Goal: Task Accomplishment & Management: Manage account settings

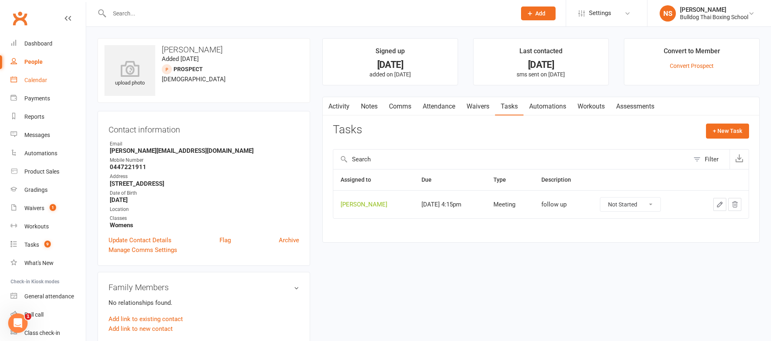
click at [36, 74] on link "Calendar" at bounding box center [48, 80] width 75 height 18
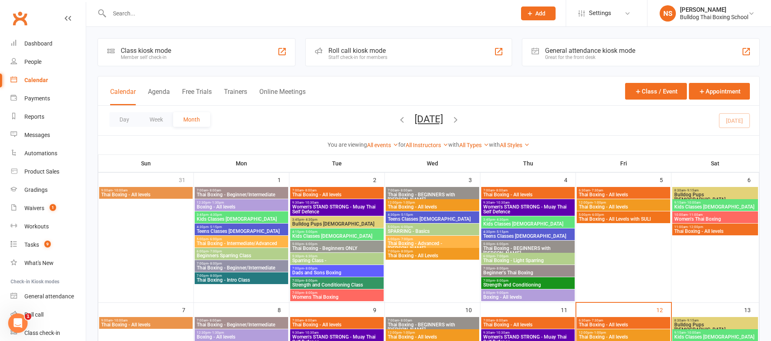
click at [240, 192] on span "Thai Boxing - Beginner/Intermediate" at bounding box center [241, 194] width 90 height 5
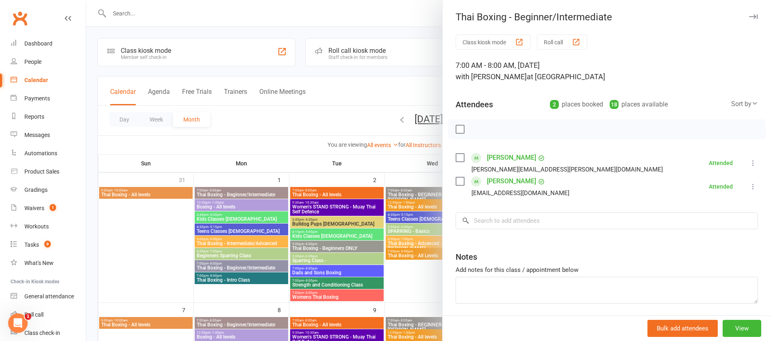
click at [241, 206] on div at bounding box center [428, 170] width 685 height 341
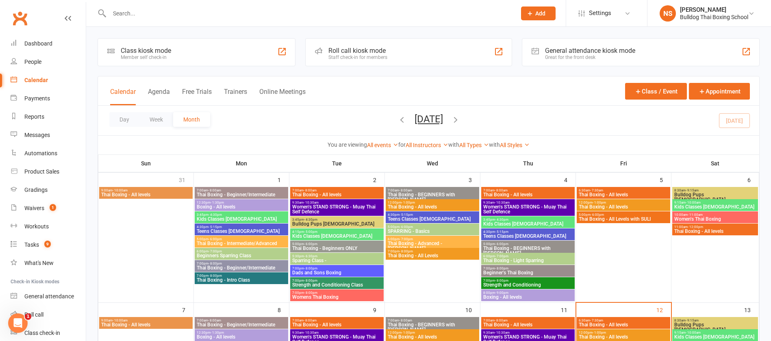
click at [241, 218] on span "Kids Classes [DEMOGRAPHIC_DATA]" at bounding box center [241, 219] width 90 height 5
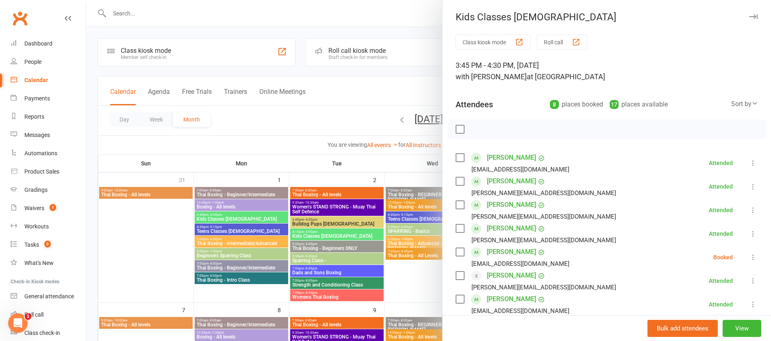
scroll to position [61, 0]
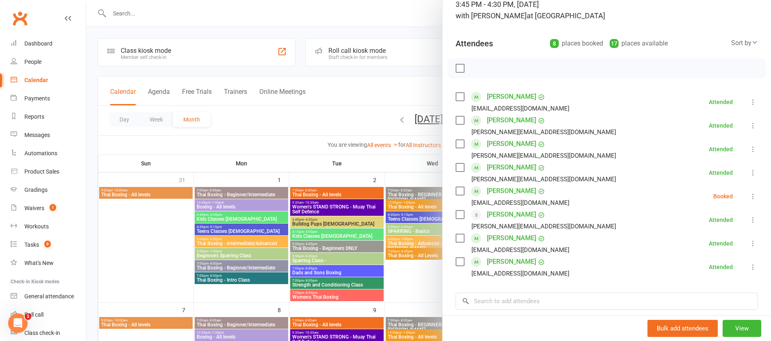
click at [233, 231] on div at bounding box center [428, 170] width 685 height 341
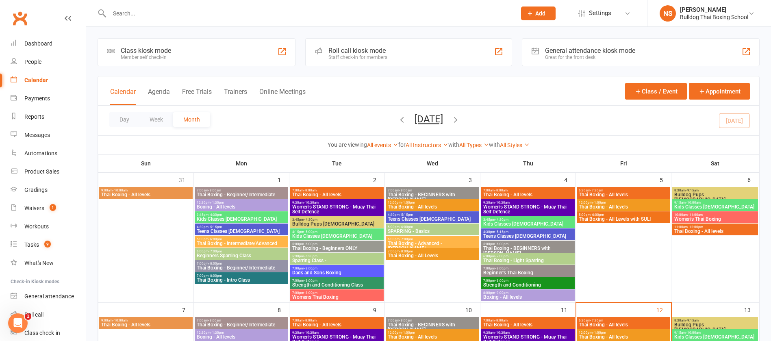
click at [233, 231] on span "Teens Classes [DEMOGRAPHIC_DATA]" at bounding box center [241, 231] width 90 height 5
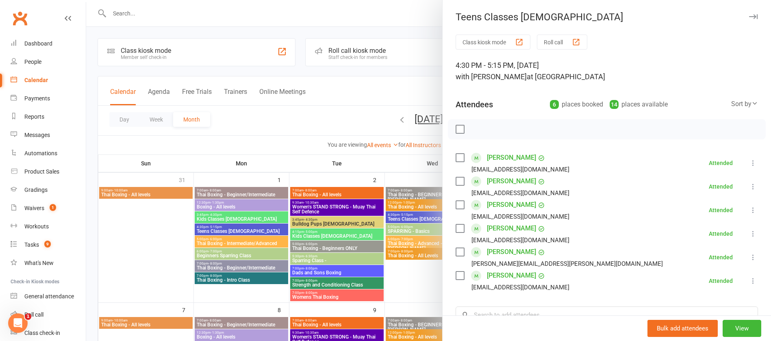
click at [233, 243] on div at bounding box center [428, 170] width 685 height 341
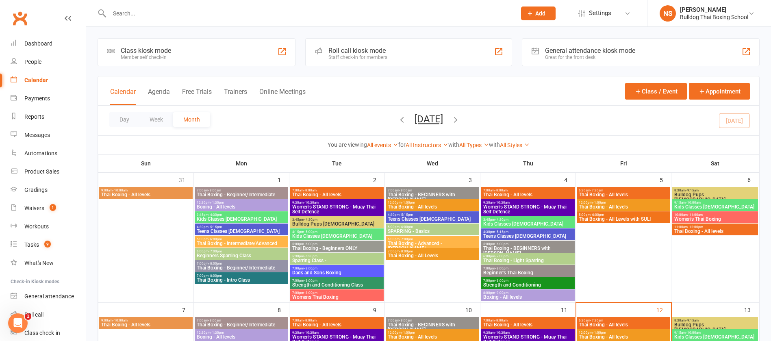
click at [233, 243] on span "Thai Boxing - Intermediate/Advanced" at bounding box center [241, 243] width 90 height 5
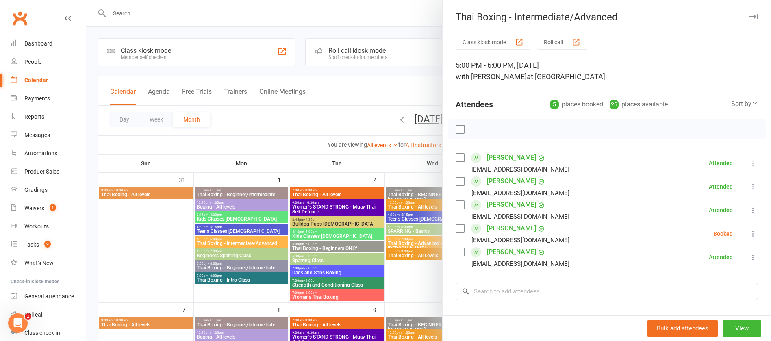
click at [235, 277] on div at bounding box center [428, 170] width 685 height 341
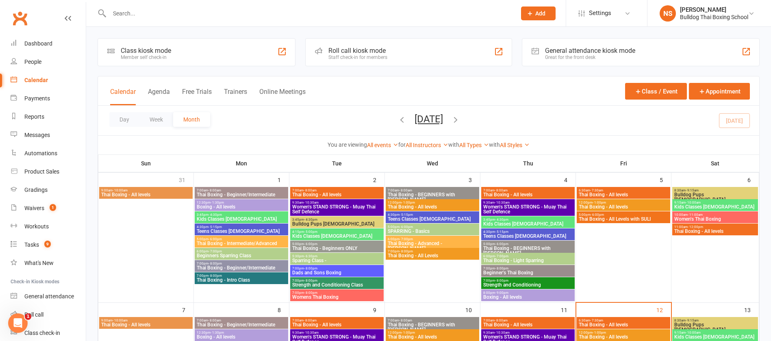
click at [235, 278] on span "Thai Boxing - Intro Class" at bounding box center [241, 280] width 90 height 5
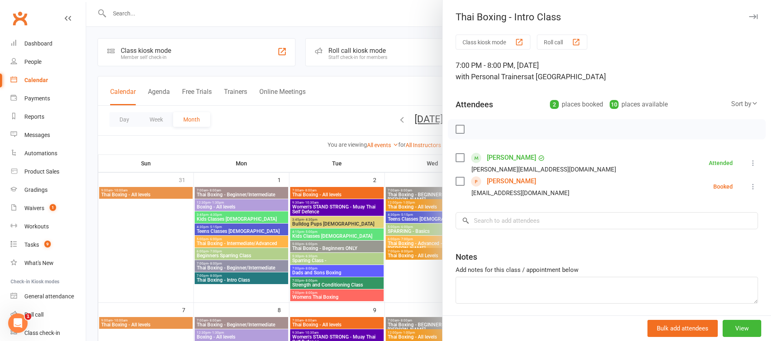
click at [314, 191] on div at bounding box center [428, 170] width 685 height 341
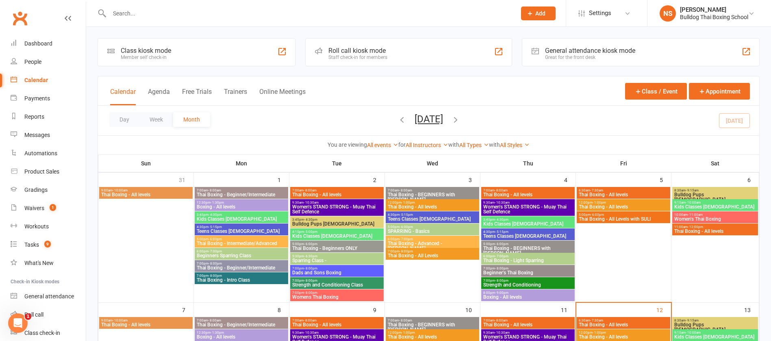
click at [314, 191] on span "- 8:00am" at bounding box center [310, 191] width 13 height 4
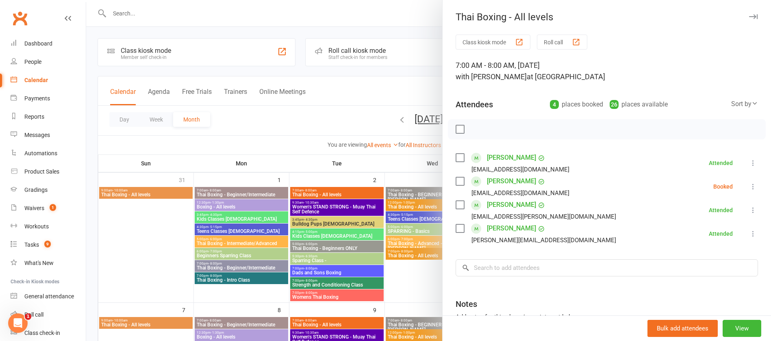
click at [319, 219] on div at bounding box center [428, 170] width 685 height 341
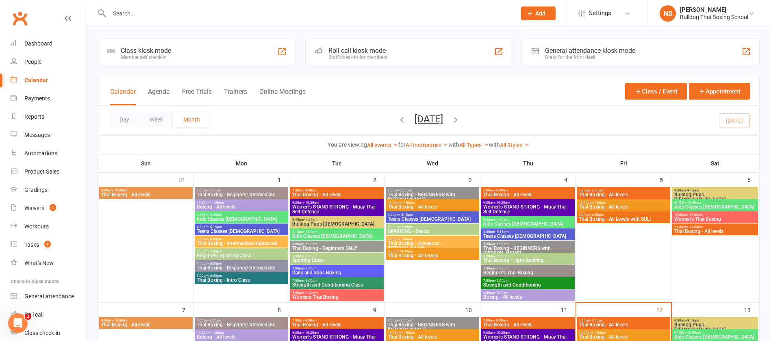
click at [319, 219] on span "3:45pm - 4:30pm" at bounding box center [337, 220] width 90 height 4
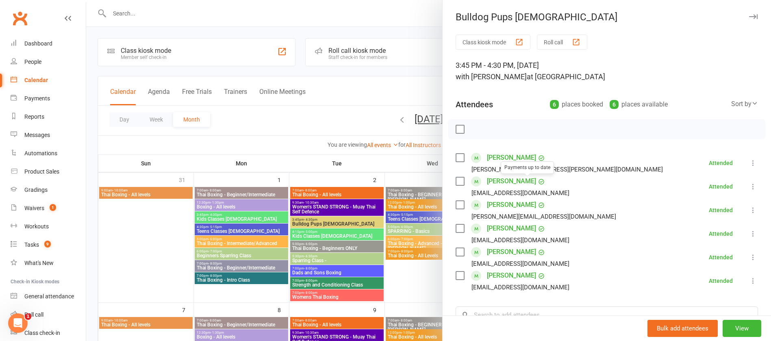
click at [506, 182] on link "[PERSON_NAME]" at bounding box center [511, 181] width 49 height 13
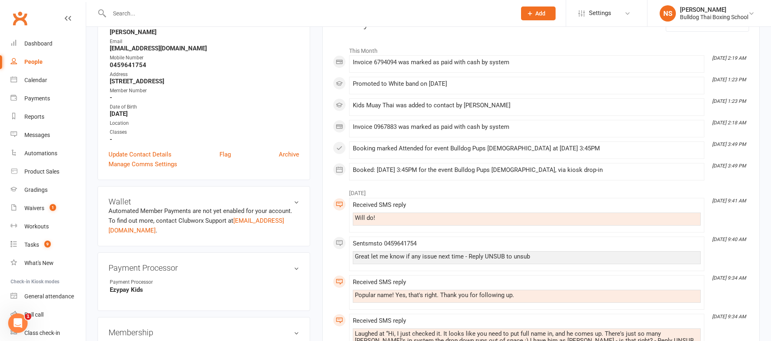
scroll to position [61, 0]
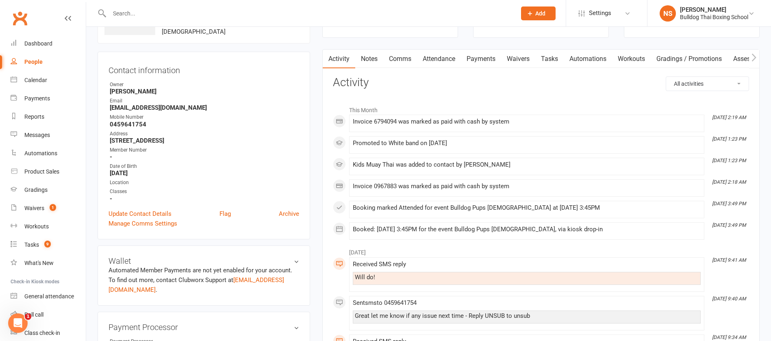
click at [430, 61] on link "Attendance" at bounding box center [439, 59] width 44 height 19
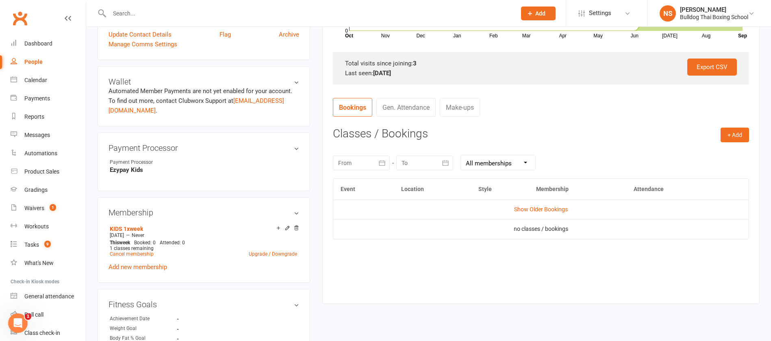
scroll to position [244, 0]
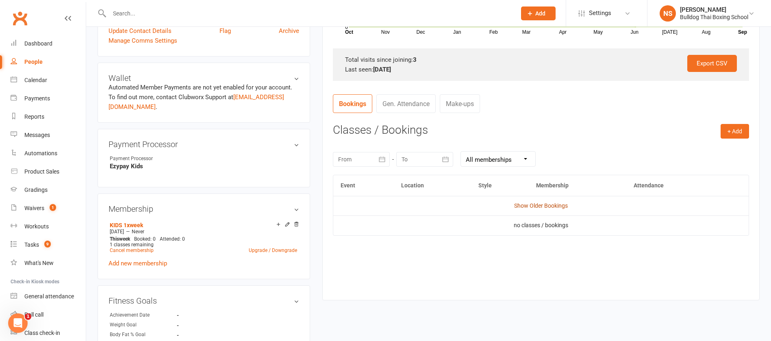
click at [530, 204] on link "Show Older Bookings" at bounding box center [541, 205] width 54 height 7
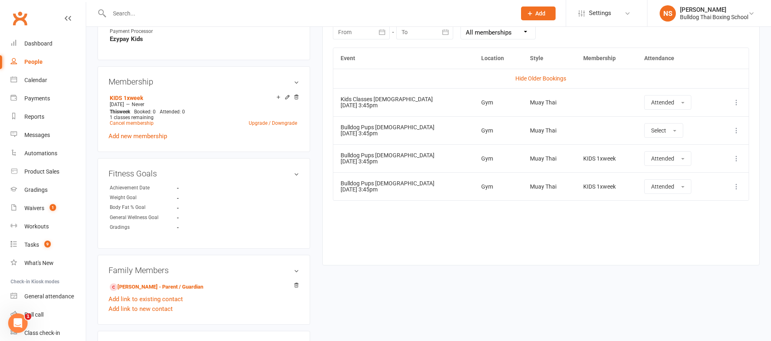
scroll to position [305, 0]
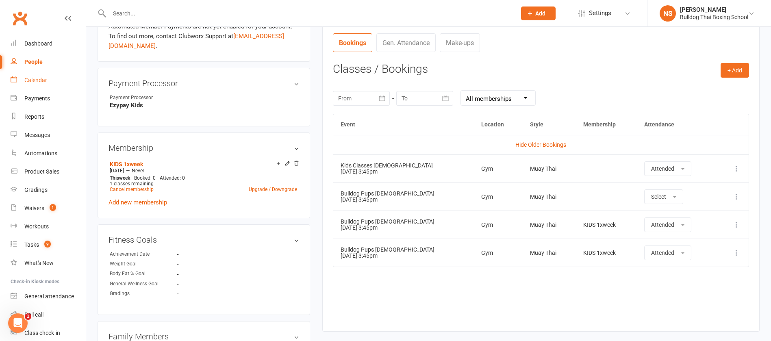
click at [39, 77] on div "Calendar" at bounding box center [35, 80] width 23 height 7
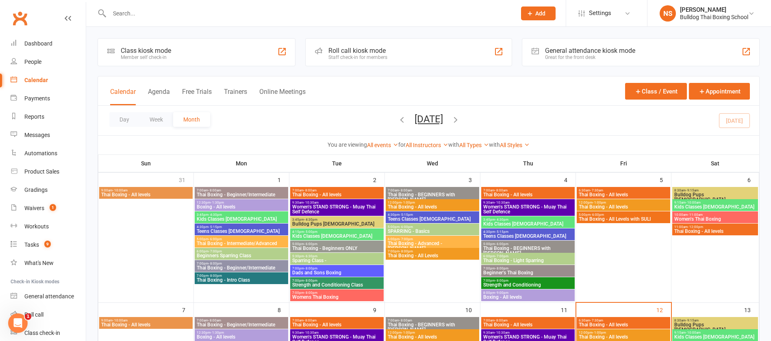
click at [313, 224] on span "Bulldog Pups [DEMOGRAPHIC_DATA]" at bounding box center [337, 224] width 90 height 5
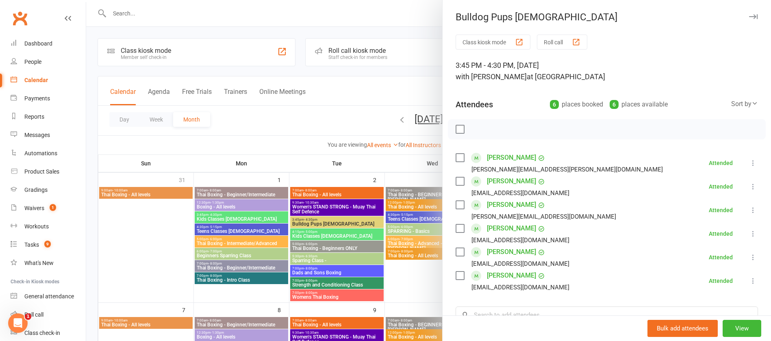
scroll to position [61, 0]
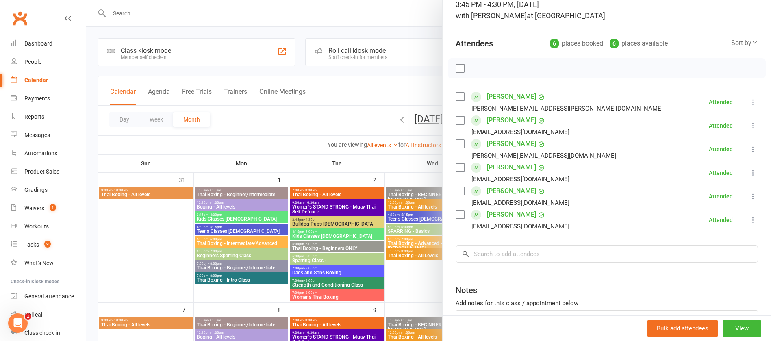
click at [334, 233] on div at bounding box center [428, 170] width 685 height 341
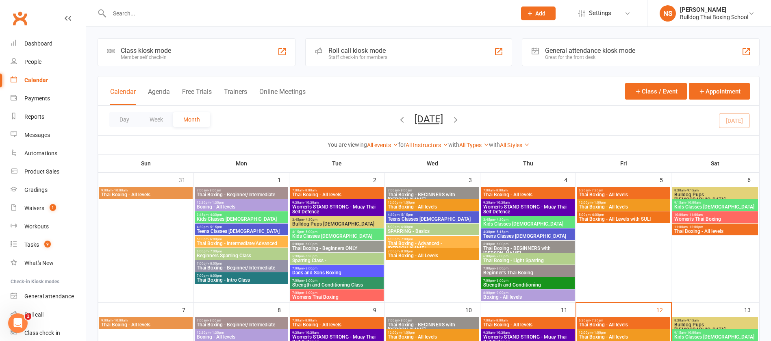
click at [334, 234] on span "Kids Classes [DEMOGRAPHIC_DATA]" at bounding box center [337, 236] width 90 height 5
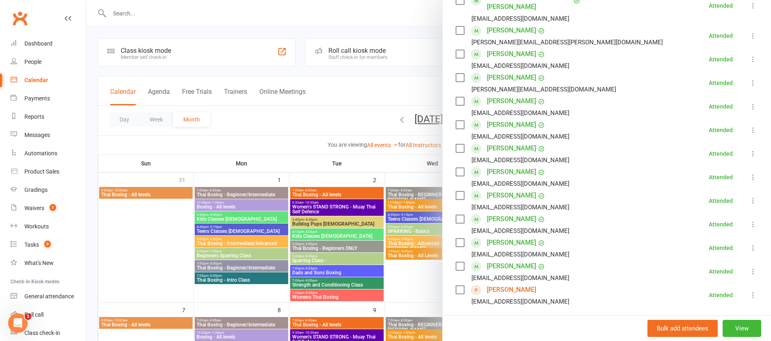
scroll to position [183, 0]
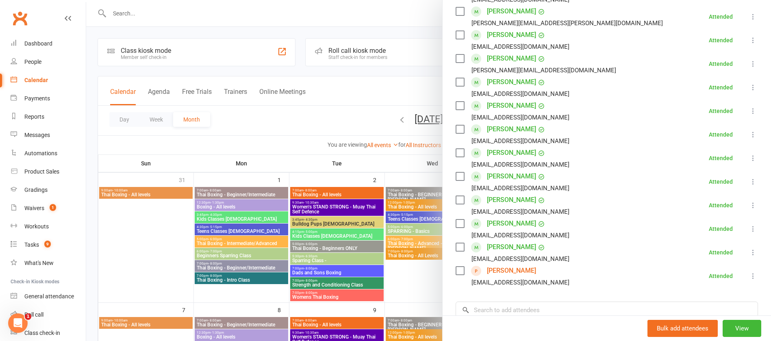
click at [496, 264] on link "[PERSON_NAME]" at bounding box center [511, 270] width 49 height 13
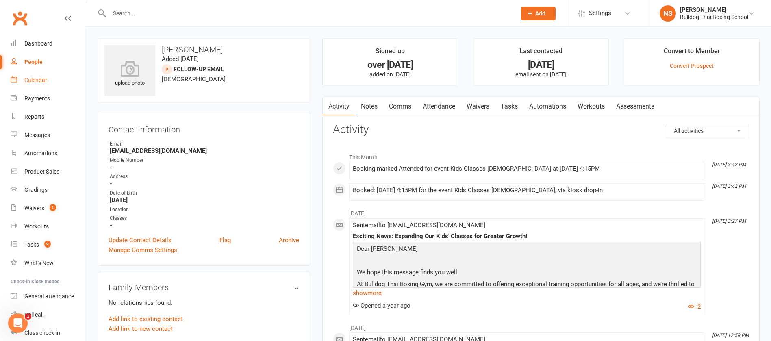
click at [37, 82] on div "Calendar" at bounding box center [35, 80] width 23 height 7
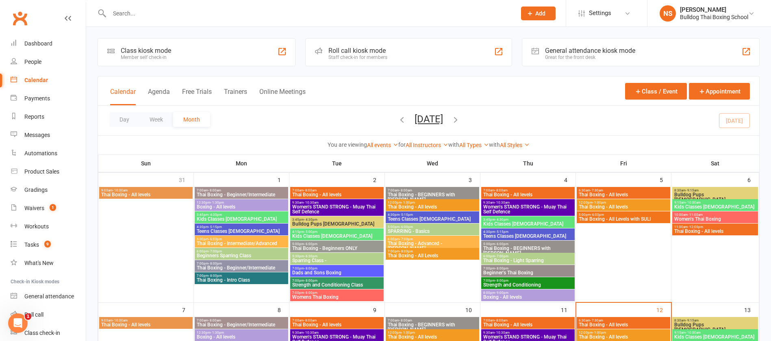
click at [159, 13] on input "text" at bounding box center [309, 13] width 404 height 11
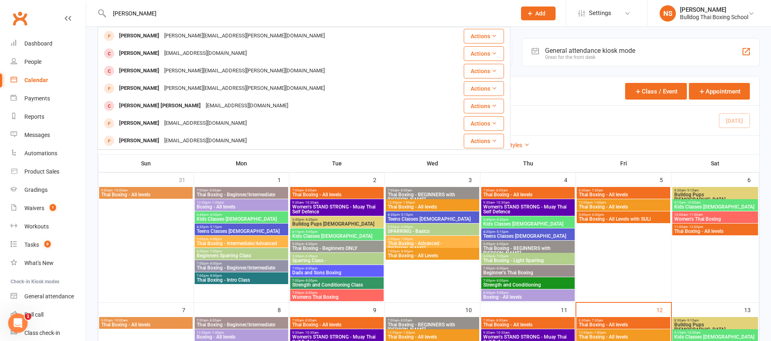
drag, startPoint x: 155, startPoint y: 13, endPoint x: 103, endPoint y: 13, distance: 52.0
click at [104, 12] on div "[PERSON_NAME] [PERSON_NAME] [PERSON_NAME][EMAIL_ADDRESS][PERSON_NAME][DOMAIN_NA…" at bounding box center [304, 13] width 413 height 26
click at [154, 13] on input "[PERSON_NAME]" at bounding box center [309, 13] width 404 height 11
click at [154, 12] on input "[PERSON_NAME]" at bounding box center [309, 13] width 404 height 11
click at [148, 10] on input "[PERSON_NAME]" at bounding box center [309, 13] width 404 height 11
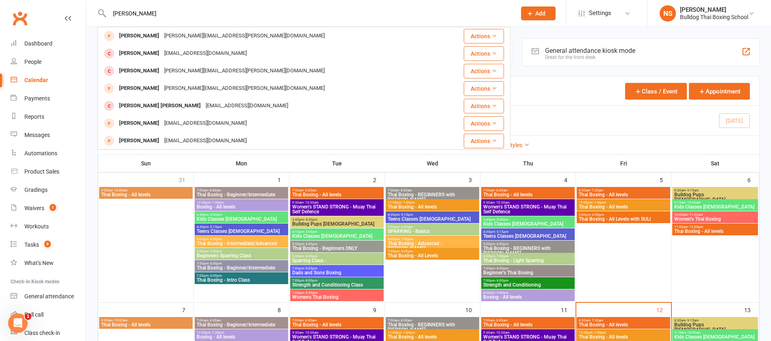
click at [108, 12] on input "[PERSON_NAME]" at bounding box center [309, 13] width 404 height 11
click at [116, 11] on input "[PERSON_NAME]" at bounding box center [309, 13] width 404 height 11
click at [139, 9] on input "[PERSON_NAME]" at bounding box center [309, 13] width 404 height 11
drag, startPoint x: 141, startPoint y: 15, endPoint x: 118, endPoint y: 15, distance: 23.6
click at [111, 11] on input "[PERSON_NAME]" at bounding box center [309, 13] width 404 height 11
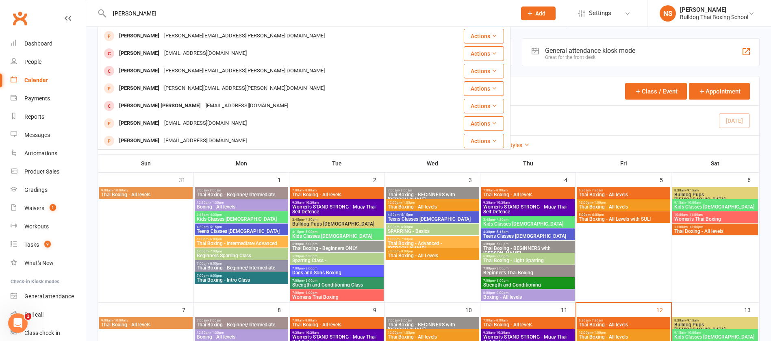
click at [176, 12] on input "[PERSON_NAME]" at bounding box center [309, 13] width 404 height 11
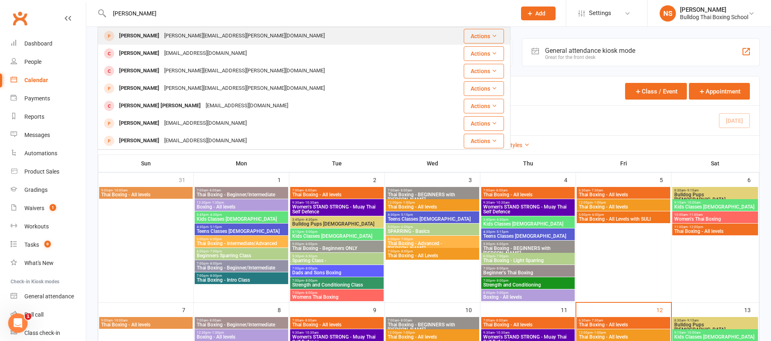
type input "[PERSON_NAME]"
click at [166, 34] on div "[PERSON_NAME][EMAIL_ADDRESS][PERSON_NAME][DOMAIN_NAME]" at bounding box center [244, 36] width 165 height 12
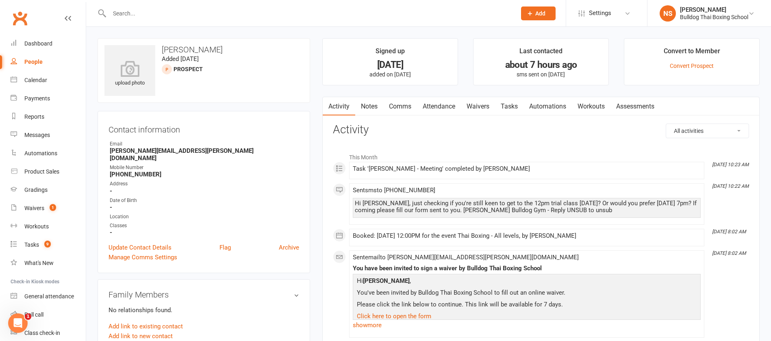
click at [367, 108] on link "Notes" at bounding box center [369, 106] width 28 height 19
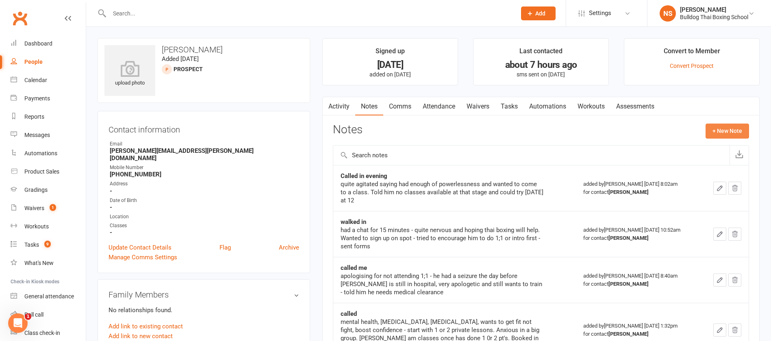
click at [723, 128] on button "+ New Note" at bounding box center [727, 131] width 43 height 15
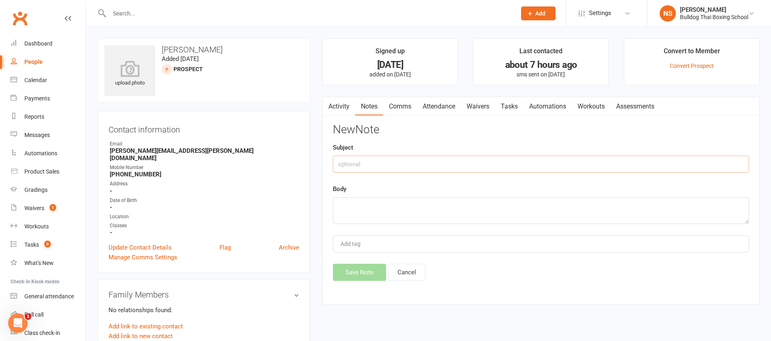
drag, startPoint x: 345, startPoint y: 163, endPoint x: 352, endPoint y: 142, distance: 22.2
click at [351, 148] on div "Subject" at bounding box center [541, 158] width 416 height 30
type input "called me"
click at [367, 210] on textarea at bounding box center [541, 210] width 416 height 27
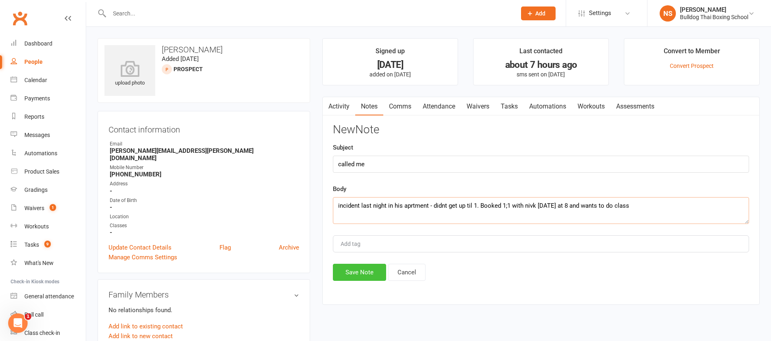
type textarea "incident last night in his aprtment - didnt get up til 1. Booked 1;1 with nivk …"
click at [360, 269] on button "Save Note" at bounding box center [359, 272] width 53 height 17
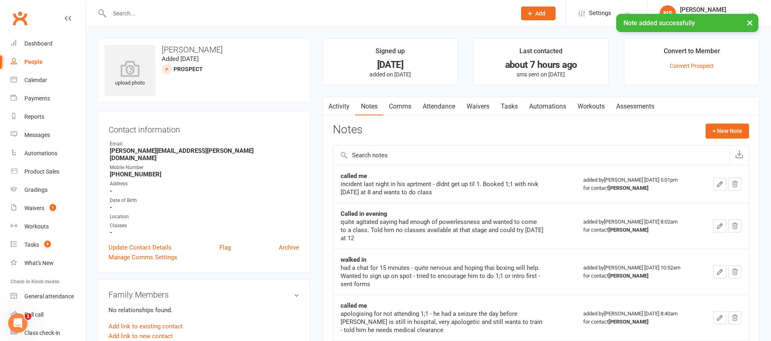
click at [394, 106] on link "Comms" at bounding box center [400, 106] width 34 height 19
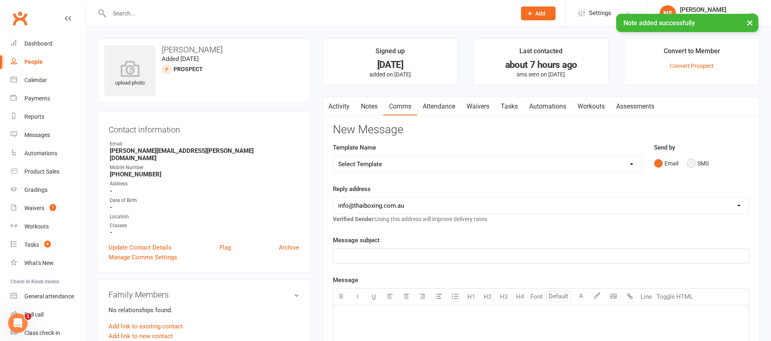
click at [690, 163] on button "SMS" at bounding box center [698, 163] width 22 height 15
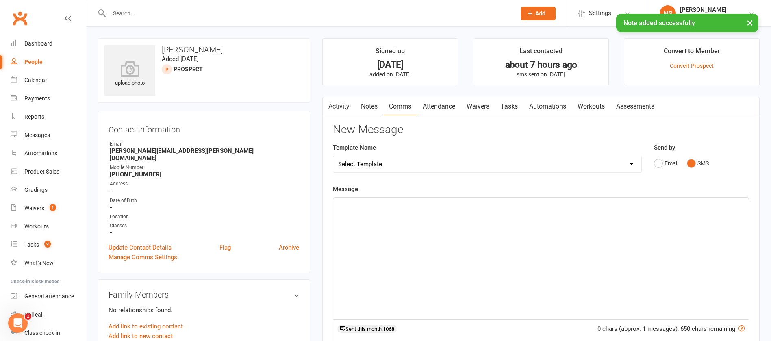
click at [375, 211] on div "﻿" at bounding box center [540, 259] width 415 height 122
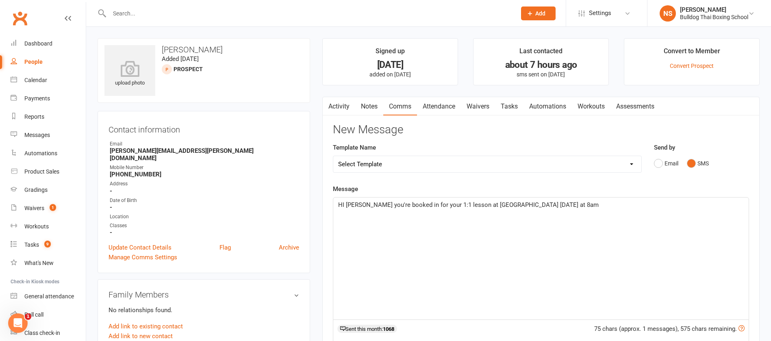
click at [488, 204] on span "HI [PERSON_NAME] you're booked in for your 1:1 lesson at [GEOGRAPHIC_DATA] [DAT…" at bounding box center [468, 204] width 261 height 7
click at [490, 204] on span "HI [PERSON_NAME] you're booked in for your 1:1 lesson at [GEOGRAPHIC_DATA] [DAT…" at bounding box center [468, 204] width 261 height 7
click at [560, 203] on p "HI [PERSON_NAME] you're booked in for your 1:1 lesson at [GEOGRAPHIC_DATA] [DAT…" at bounding box center [541, 205] width 406 height 10
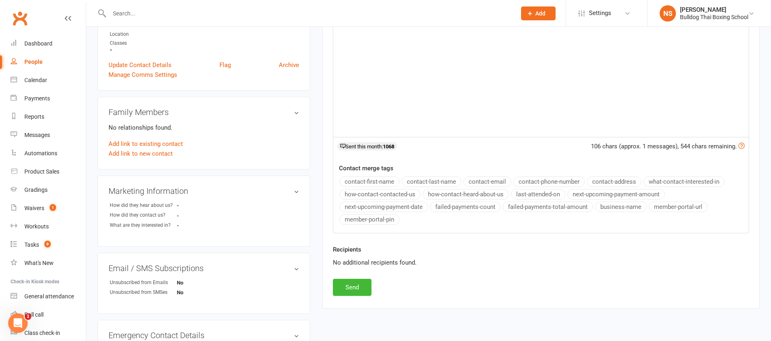
scroll to position [183, 0]
click at [363, 282] on button "Send" at bounding box center [352, 286] width 39 height 17
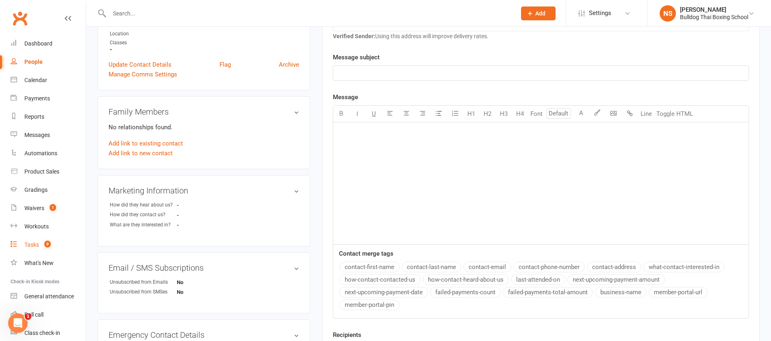
click at [31, 245] on div "Tasks" at bounding box center [31, 244] width 15 height 7
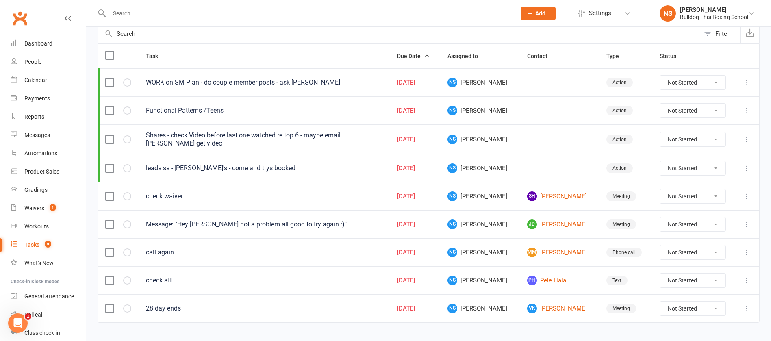
scroll to position [100, 0]
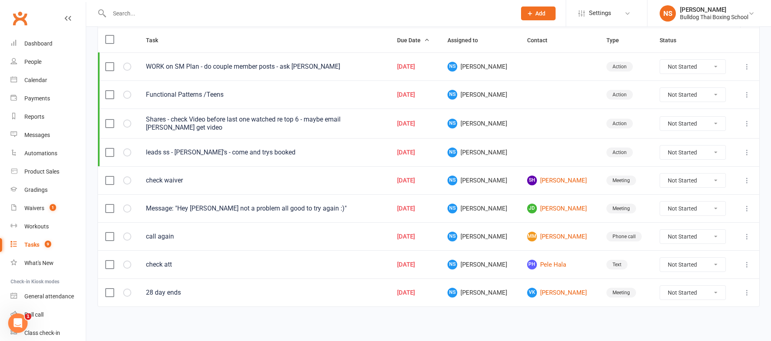
click at [717, 206] on select "Not Started In Progress Waiting Complete" at bounding box center [692, 209] width 65 height 14
click at [660, 202] on select "Not Started In Progress Waiting Complete" at bounding box center [692, 209] width 65 height 14
select select "unstarted"
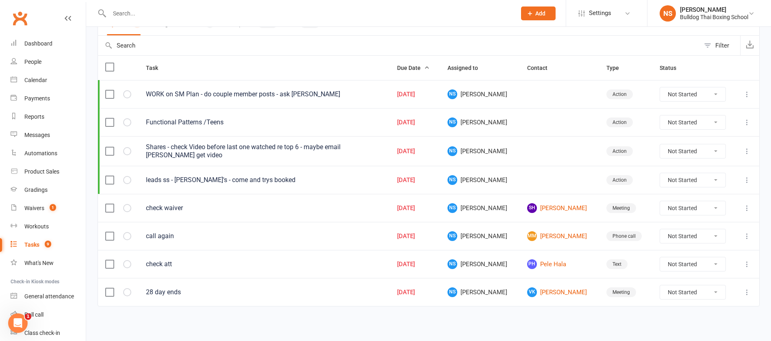
scroll to position [72, 0]
click at [547, 293] on link "[PERSON_NAME] Kha" at bounding box center [559, 293] width 65 height 10
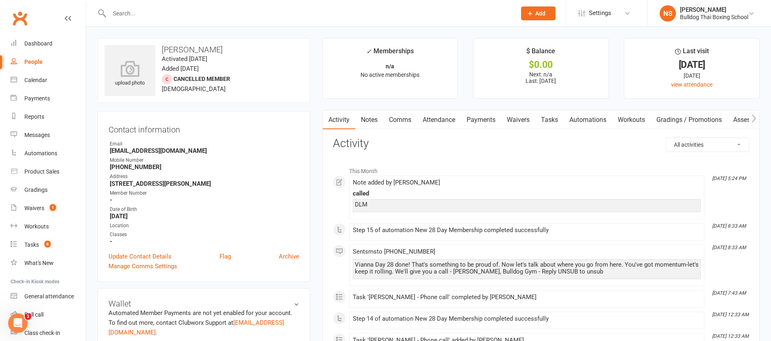
drag, startPoint x: 372, startPoint y: 119, endPoint x: 375, endPoint y: 115, distance: 4.4
click at [372, 118] on link "Notes" at bounding box center [369, 120] width 28 height 19
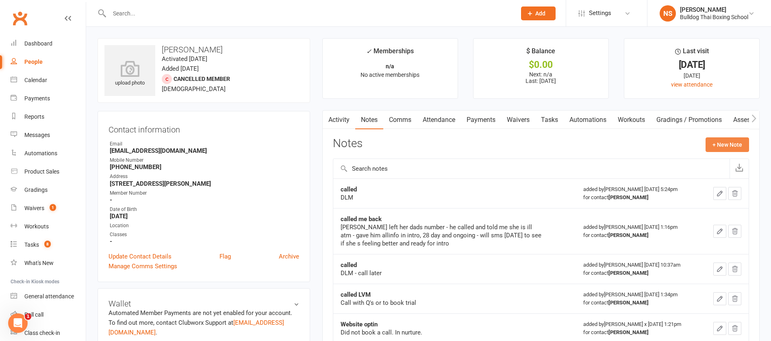
click at [736, 144] on button "+ New Note" at bounding box center [727, 144] width 43 height 15
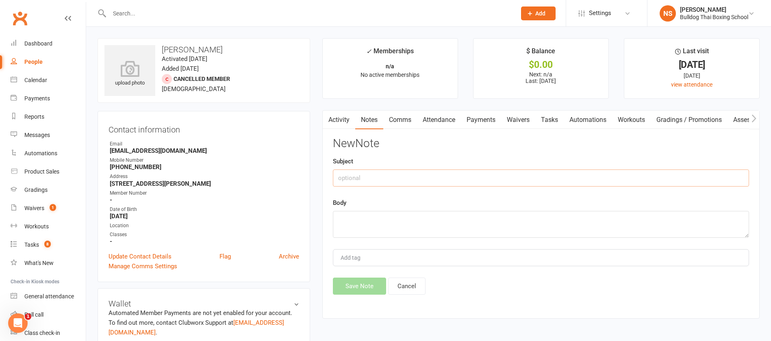
click at [391, 180] on input "text" at bounding box center [541, 177] width 416 height 17
type input "called"
click at [364, 230] on textarea at bounding box center [541, 224] width 416 height 27
type textarea "DLM"
click at [357, 287] on button "Save Note" at bounding box center [359, 286] width 53 height 17
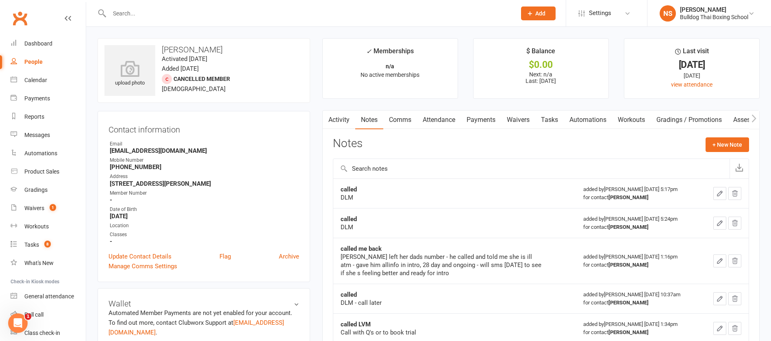
click at [551, 120] on link "Tasks" at bounding box center [549, 120] width 28 height 19
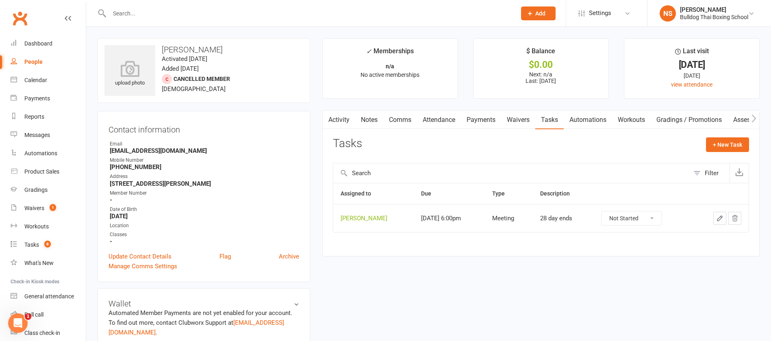
click at [717, 219] on icon "button" at bounding box center [719, 218] width 7 height 7
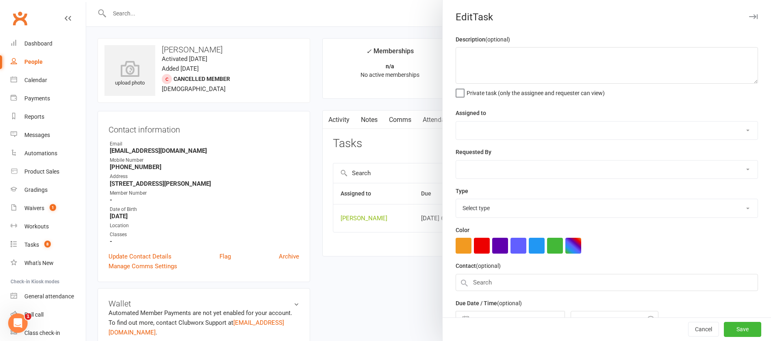
type textarea "28 day ends"
select select "12940"
select select "45795"
type input "[DATE]"
type input "6:00pm"
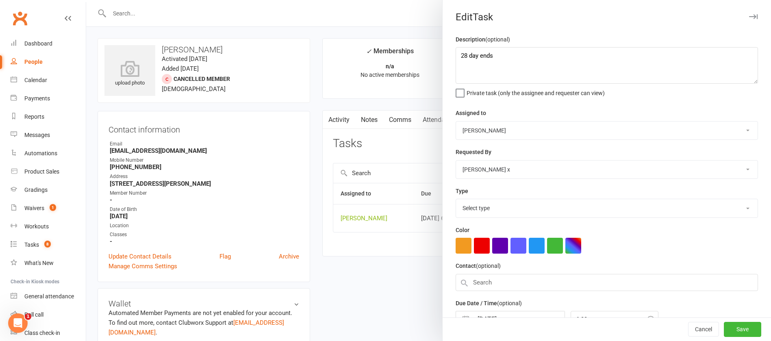
select select "12049"
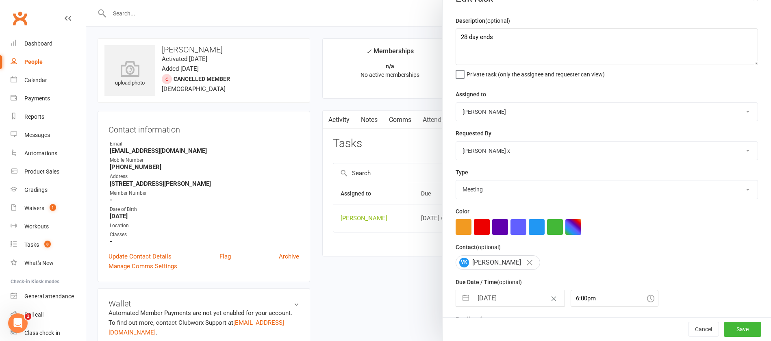
scroll to position [48, 0]
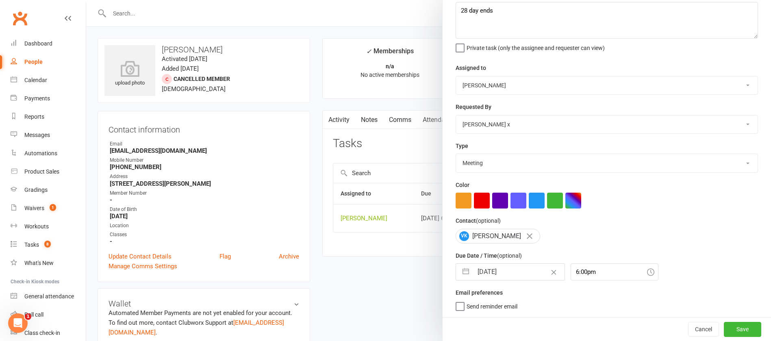
click at [515, 270] on input "[DATE]" at bounding box center [518, 272] width 91 height 16
select select "7"
select select "2025"
select select "8"
select select "2025"
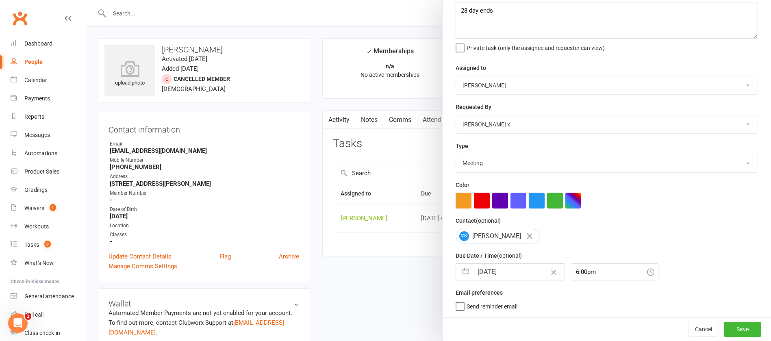
select select "9"
select select "2025"
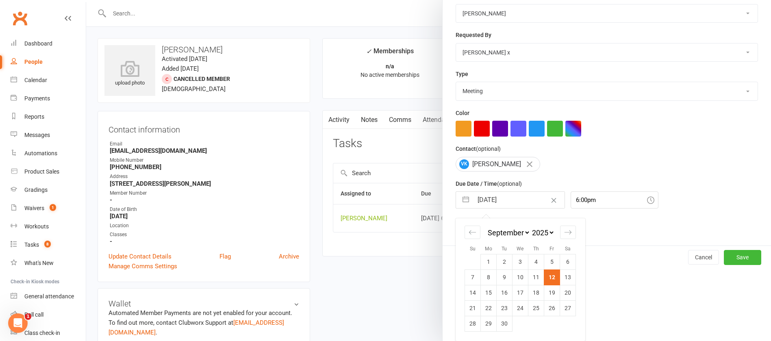
drag, startPoint x: 562, startPoint y: 278, endPoint x: 587, endPoint y: 285, distance: 26.5
click at [562, 278] on td "13" at bounding box center [568, 276] width 16 height 15
type input "[DATE]"
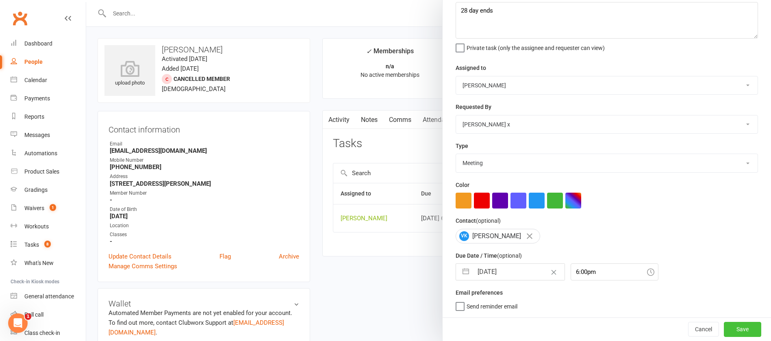
click at [724, 329] on button "Save" at bounding box center [742, 329] width 37 height 15
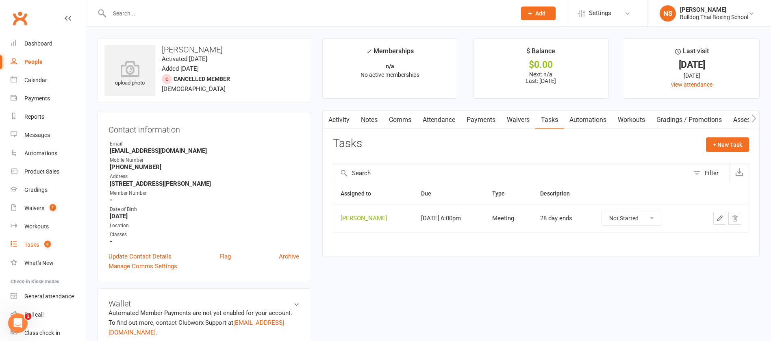
click at [30, 242] on div "Tasks" at bounding box center [31, 244] width 15 height 7
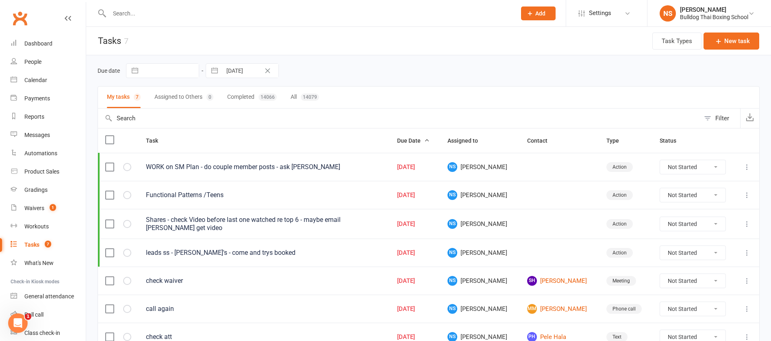
click at [748, 251] on icon at bounding box center [747, 253] width 8 height 8
click at [696, 283] on link "Edit" at bounding box center [702, 284] width 80 height 16
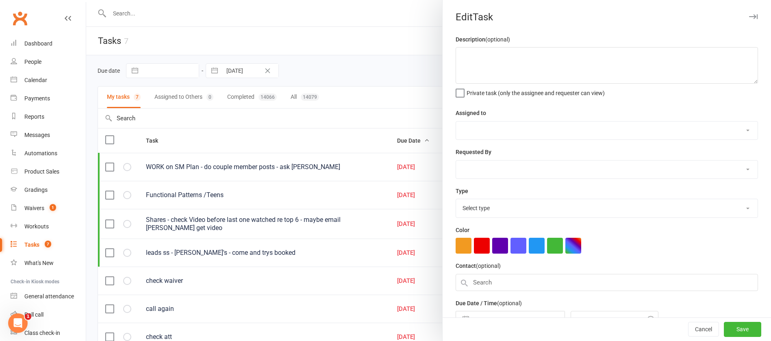
type textarea "leads ss - [PERSON_NAME]'s - come and trys booked"
select select "12940"
type input "[DATE]"
type input "7:30am"
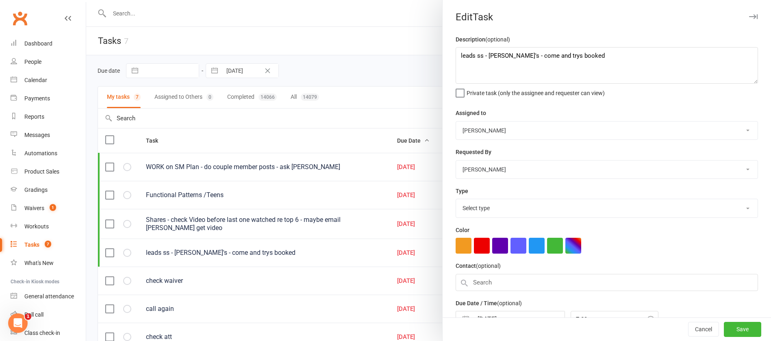
select select "26436"
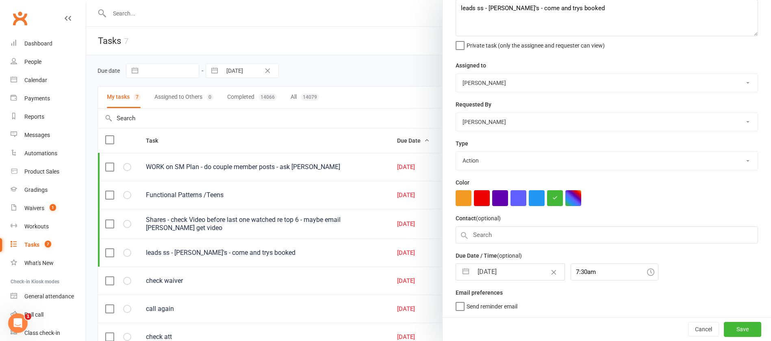
select select "7"
select select "2025"
select select "8"
select select "2025"
select select "9"
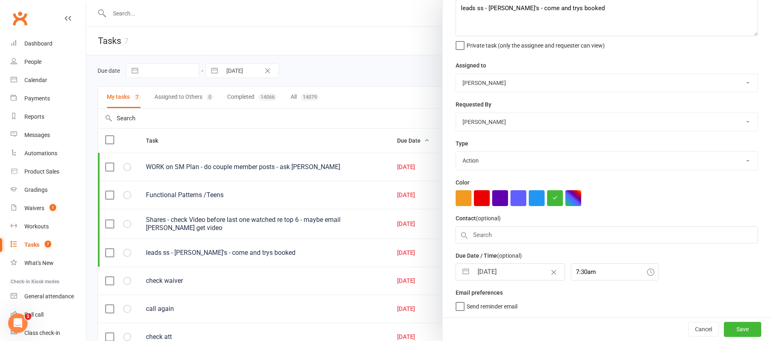
select select "2025"
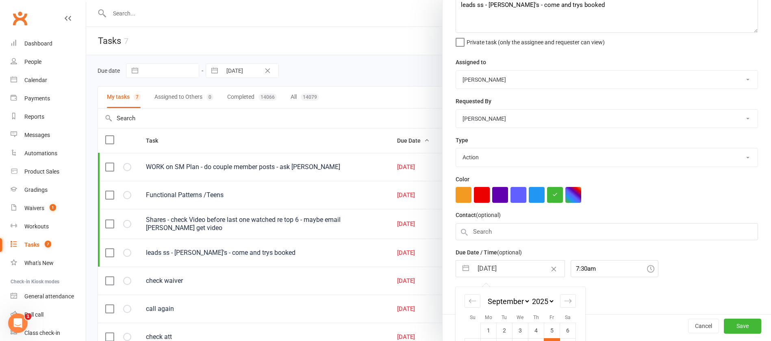
click at [515, 265] on input "[DATE]" at bounding box center [518, 269] width 91 height 16
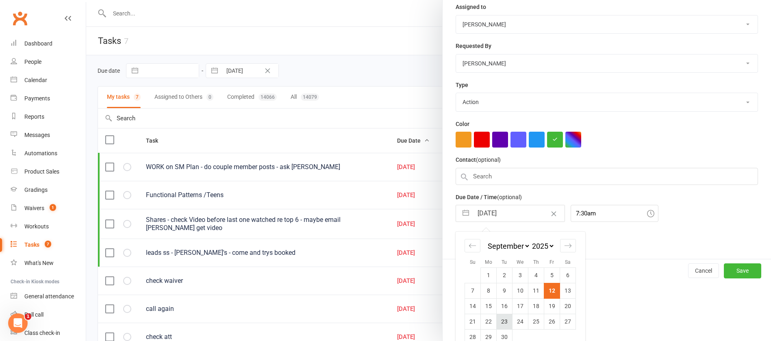
scroll to position [122, 0]
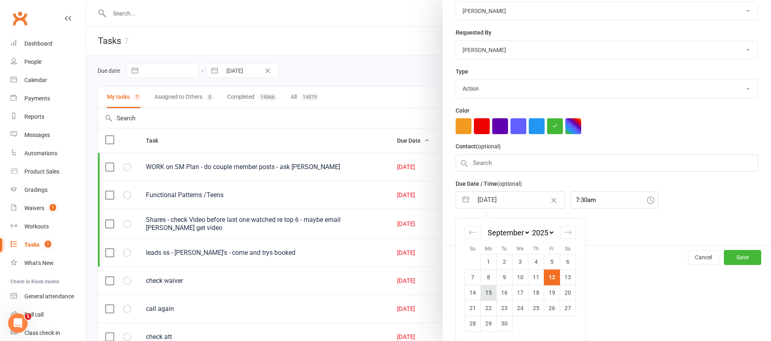
click at [484, 292] on td "15" at bounding box center [489, 292] width 16 height 15
type input "[DATE]"
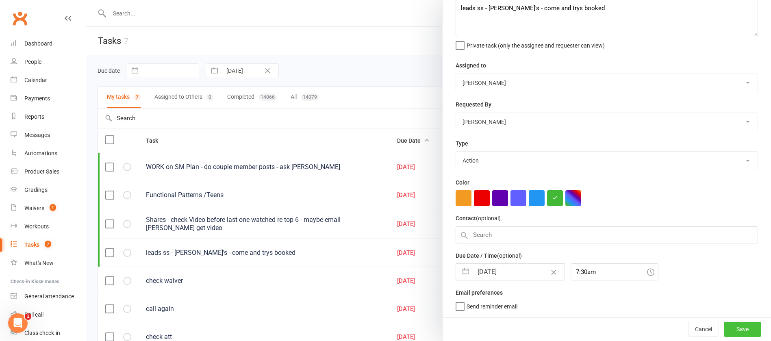
click at [724, 327] on button "Save" at bounding box center [742, 329] width 37 height 15
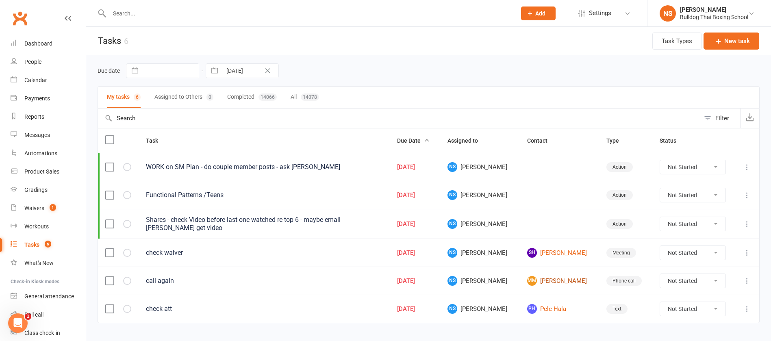
click at [552, 280] on link "MM [PERSON_NAME]" at bounding box center [559, 281] width 65 height 10
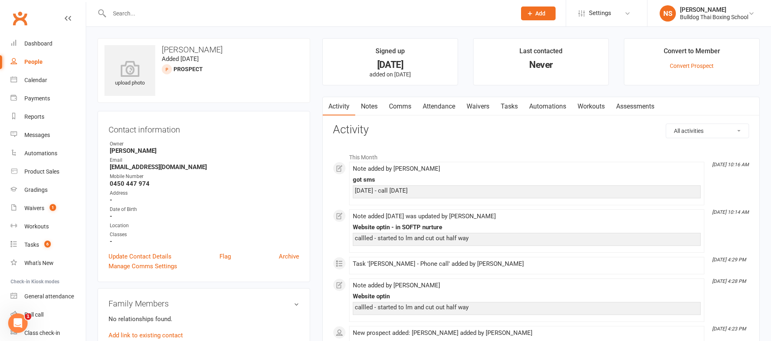
click at [374, 103] on link "Notes" at bounding box center [369, 106] width 28 height 19
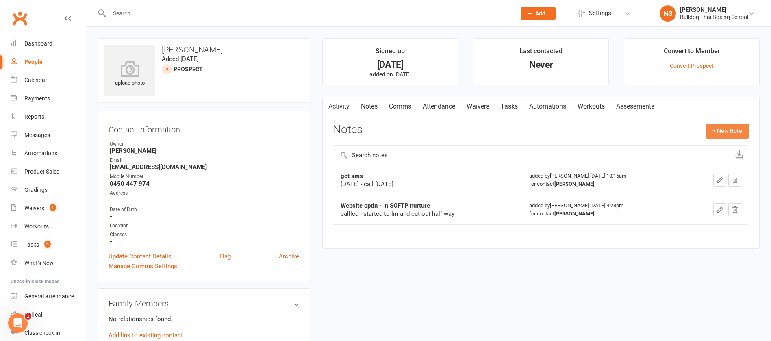
click at [719, 126] on button "+ New Note" at bounding box center [727, 131] width 43 height 15
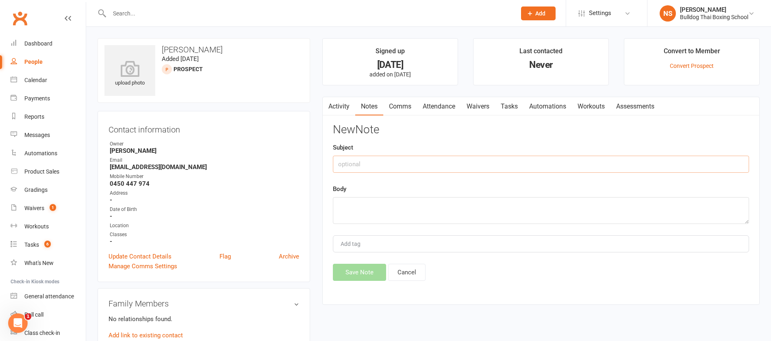
click at [333, 168] on input "text" at bounding box center [541, 164] width 416 height 17
type input "called"
click at [367, 211] on textarea at bounding box center [541, 210] width 416 height 27
type textarea "straight to vm"
click at [368, 271] on button "Save Note" at bounding box center [359, 272] width 53 height 17
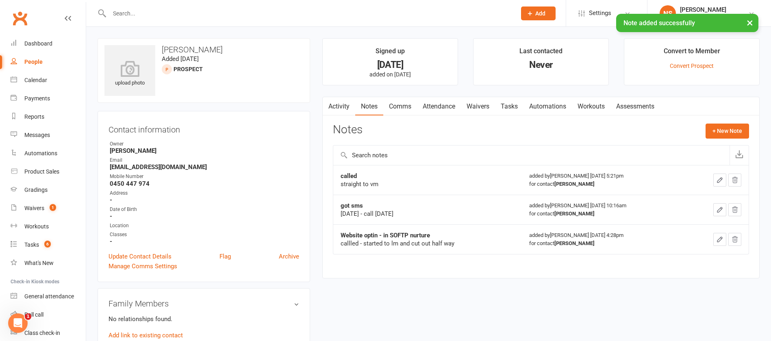
click at [517, 103] on link "Tasks" at bounding box center [509, 106] width 28 height 19
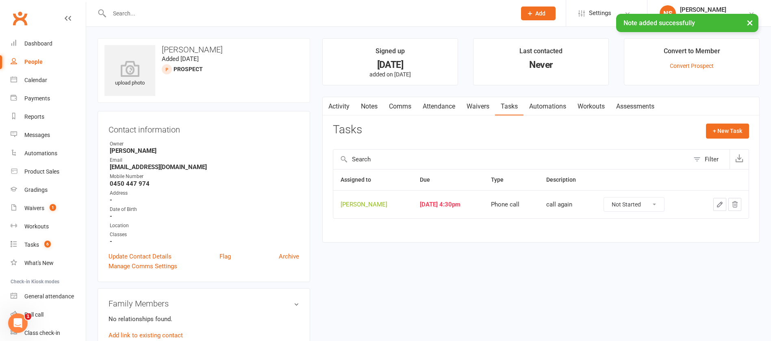
click at [713, 203] on button "button" at bounding box center [719, 204] width 13 height 13
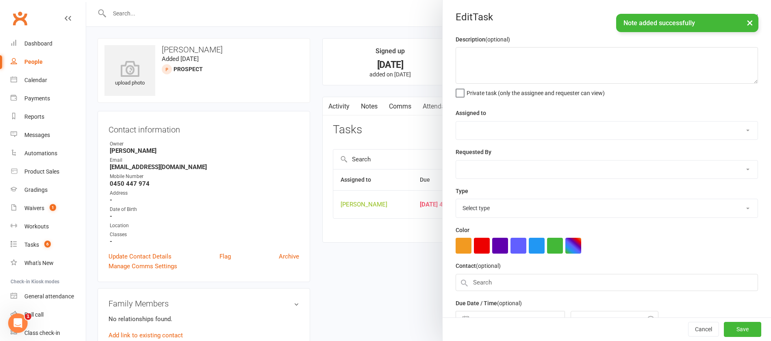
type textarea "call again"
select select "12940"
type input "[DATE]"
type input "4:30pm"
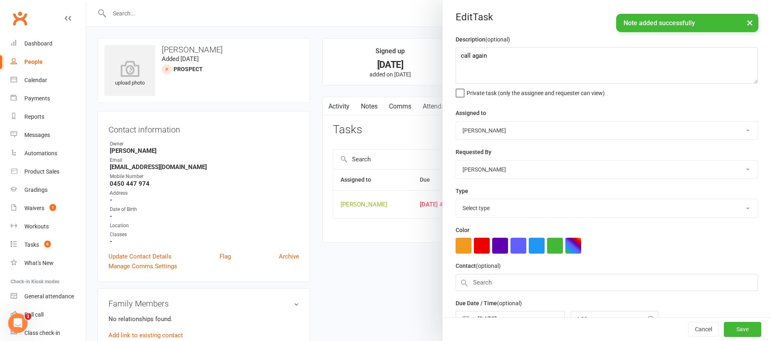
select select "12048"
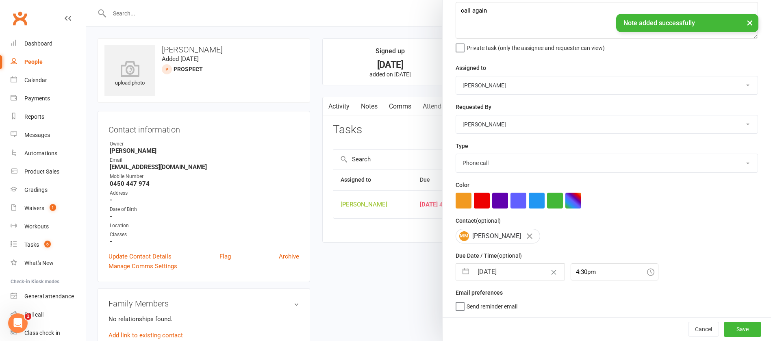
click at [516, 271] on input "[DATE]" at bounding box center [518, 272] width 91 height 16
select select "7"
select select "2025"
select select "8"
select select "2025"
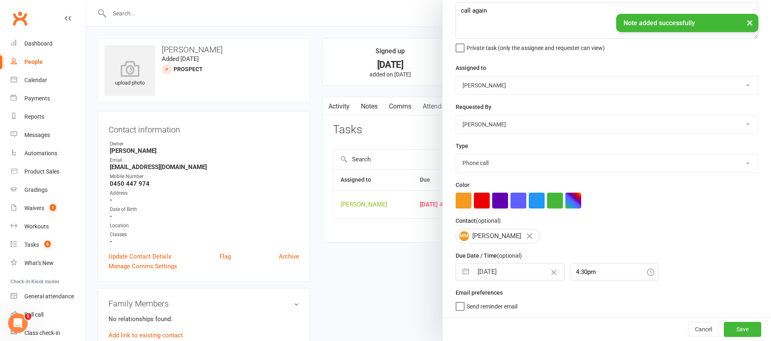
select select "9"
select select "2025"
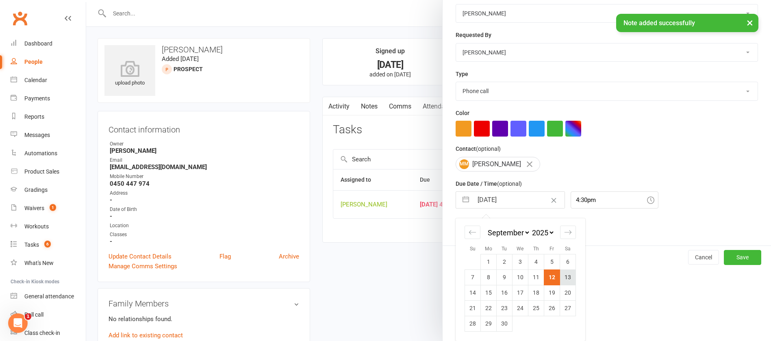
click at [565, 278] on td "13" at bounding box center [568, 276] width 16 height 15
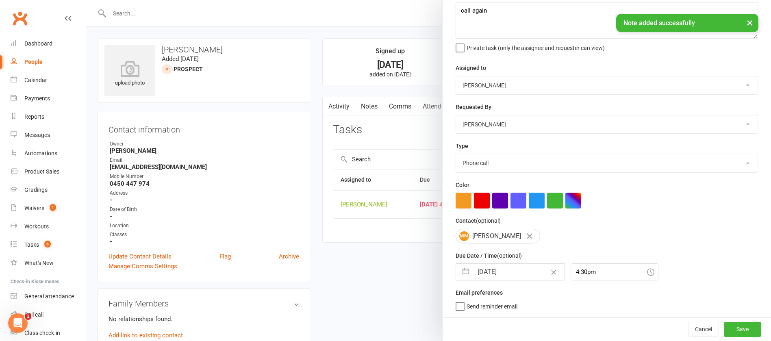
type input "[DATE]"
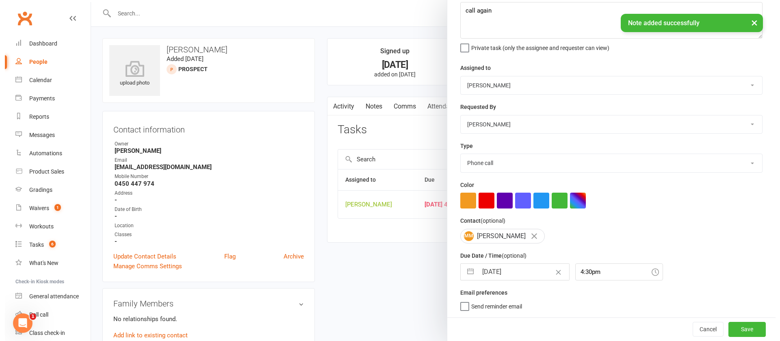
scroll to position [48, 0]
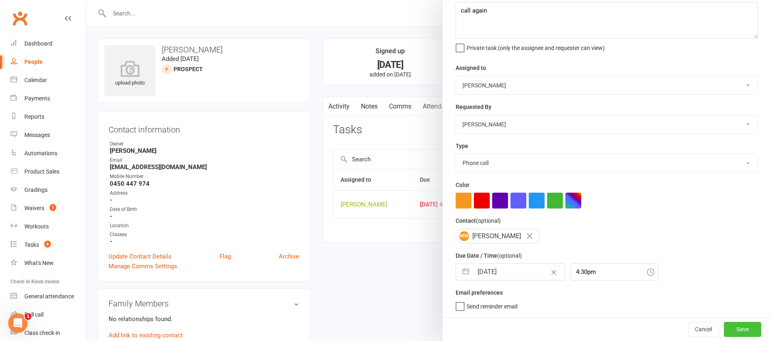
click at [730, 330] on button "Save" at bounding box center [742, 329] width 37 height 15
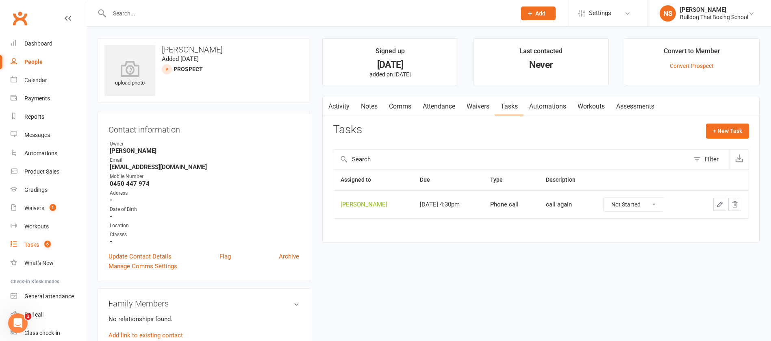
click at [33, 242] on div "Tasks" at bounding box center [31, 244] width 15 height 7
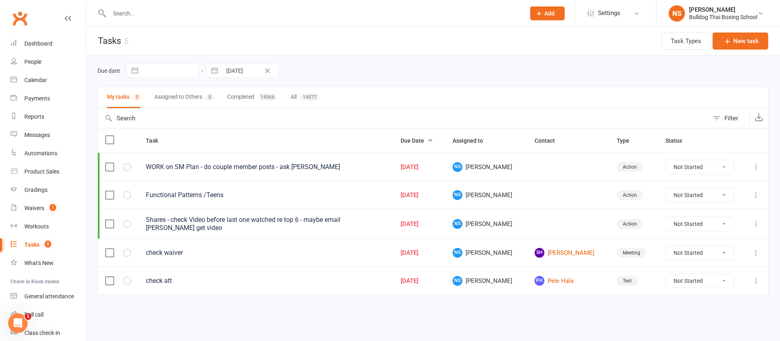
click at [752, 280] on icon at bounding box center [756, 281] width 8 height 8
click at [711, 311] on link "Edit" at bounding box center [720, 312] width 80 height 16
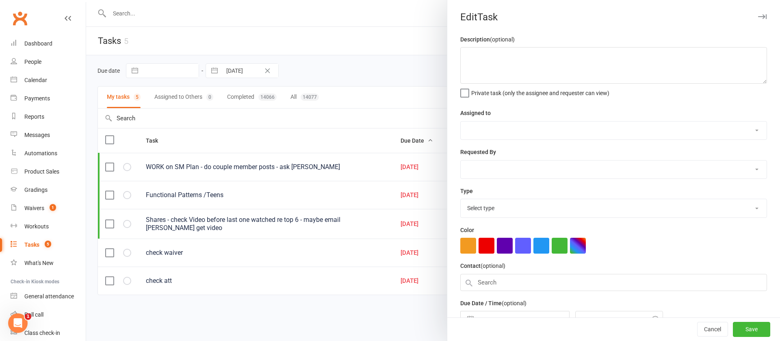
type textarea "check att"
select select "12940"
type input "[DATE]"
type input "5:30pm"
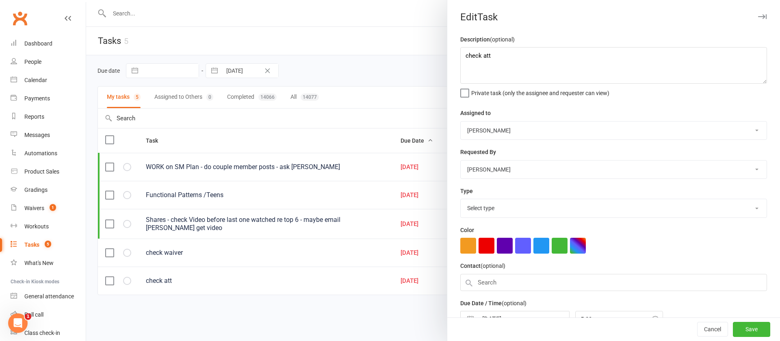
select select "13825"
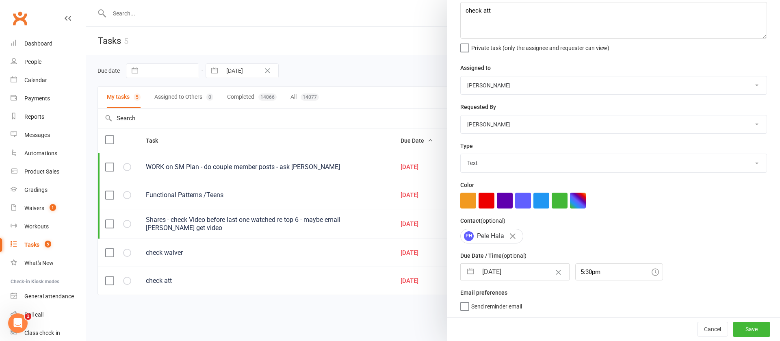
click at [510, 268] on input "[DATE]" at bounding box center [523, 272] width 91 height 16
select select "7"
select select "2025"
select select "8"
select select "2025"
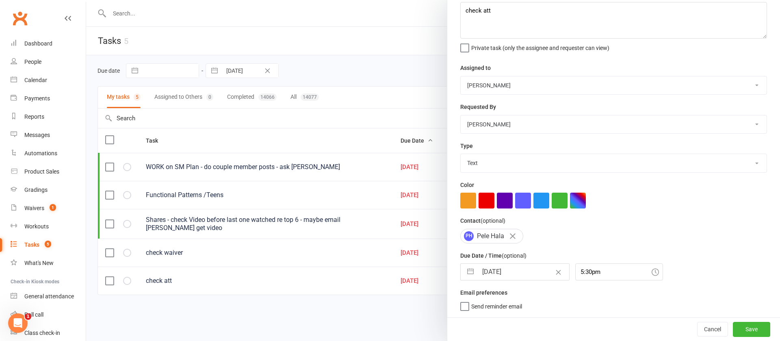
select select "9"
select select "2025"
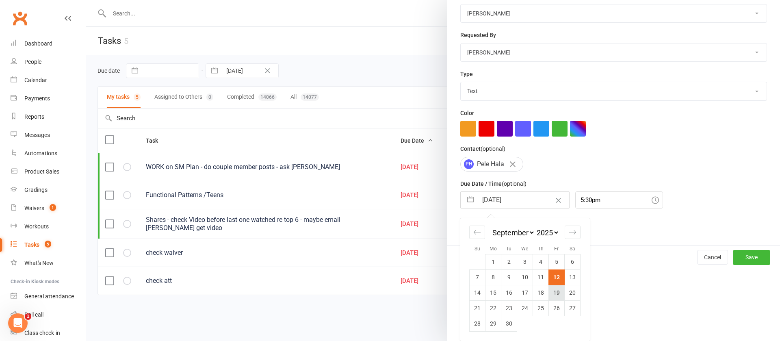
click at [556, 292] on td "19" at bounding box center [557, 292] width 16 height 15
type input "[DATE]"
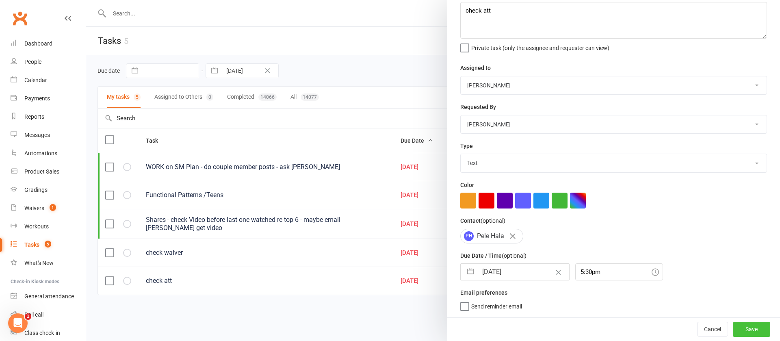
click at [733, 327] on button "Save" at bounding box center [751, 329] width 37 height 15
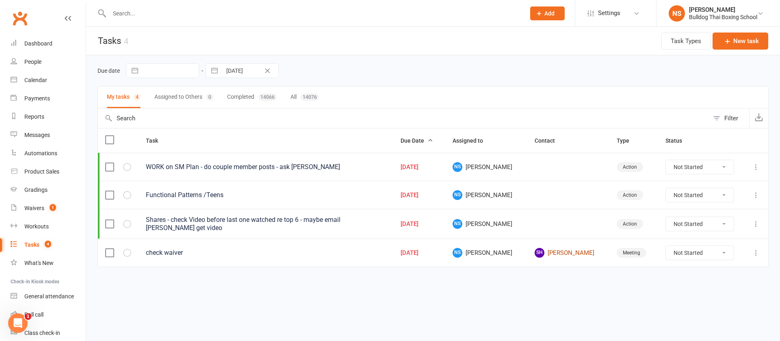
click at [565, 252] on link "SH [PERSON_NAME]" at bounding box center [568, 253] width 67 height 10
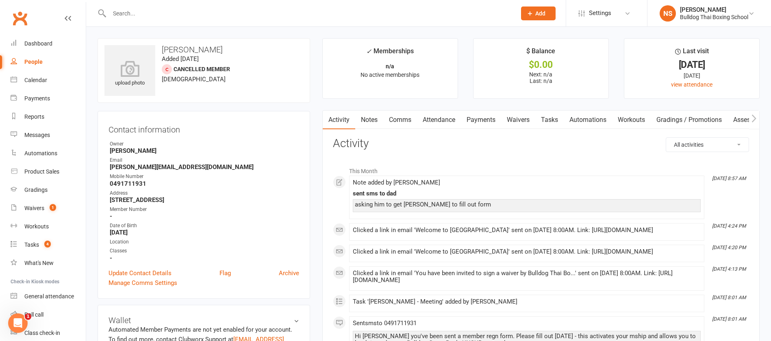
click at [512, 118] on link "Waivers" at bounding box center [518, 120] width 34 height 19
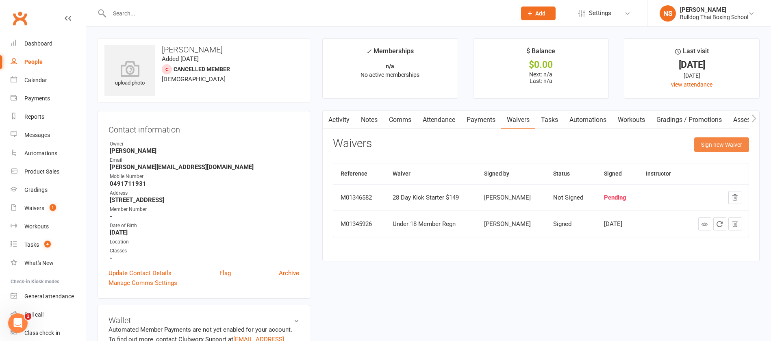
click at [715, 146] on button "Sign new Waiver" at bounding box center [721, 144] width 55 height 15
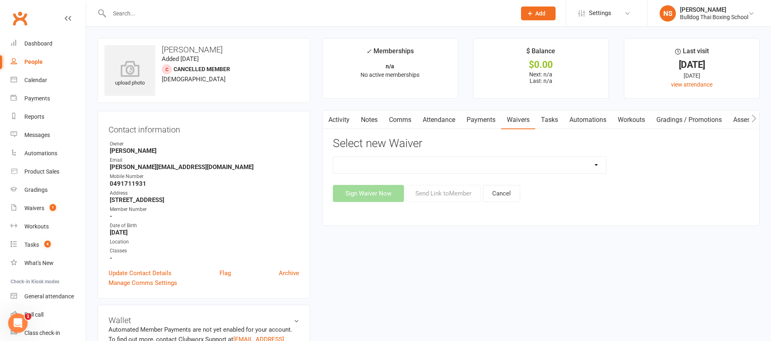
click at [471, 162] on select "12 Month Contract 14 Day Kick Off 21 Day Kick Starter 28 Day 99 and RO 35 28 Da…" at bounding box center [469, 165] width 273 height 16
select select "7365"
click at [333, 157] on select "12 Month Contract 14 Day Kick Off 21 Day Kick Starter 28 Day 99 and RO 35 28 Da…" at bounding box center [469, 165] width 273 height 16
click at [454, 196] on button "Send Link to Member" at bounding box center [443, 193] width 75 height 17
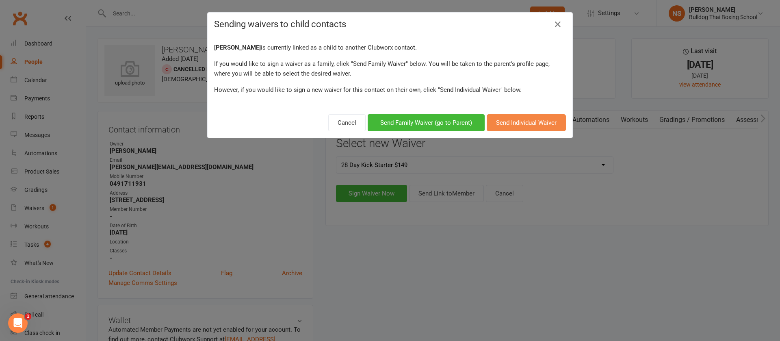
click at [503, 123] on button "Send Individual Waiver" at bounding box center [526, 122] width 79 height 17
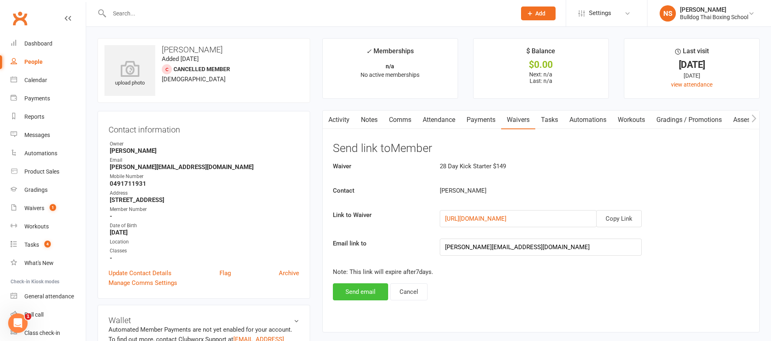
click at [365, 284] on button "Send email" at bounding box center [360, 291] width 55 height 17
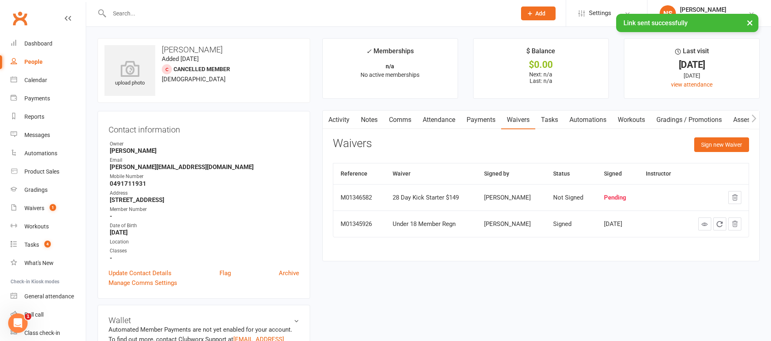
click at [549, 117] on link "Tasks" at bounding box center [549, 120] width 28 height 19
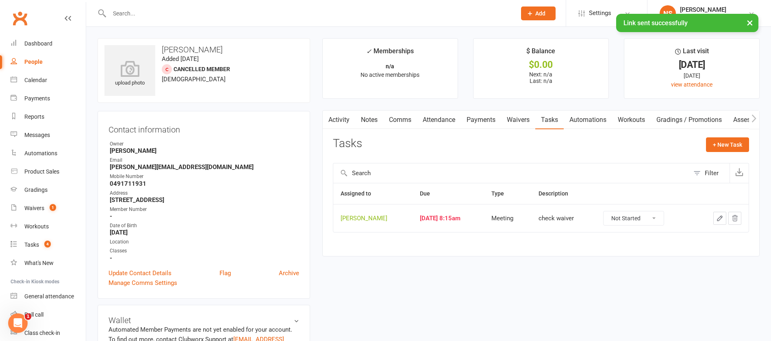
click at [718, 217] on icon "button" at bounding box center [719, 218] width 7 height 7
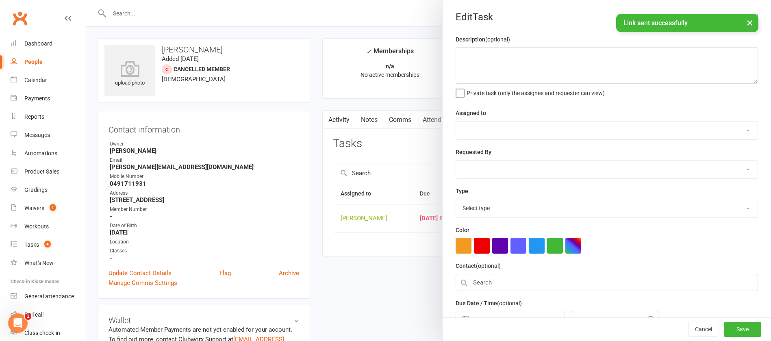
type textarea "check waiver"
select select "12940"
type input "[DATE]"
type input "8:15am"
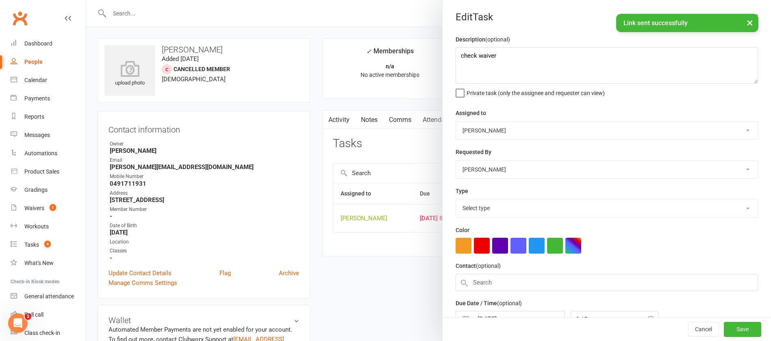
select select "12049"
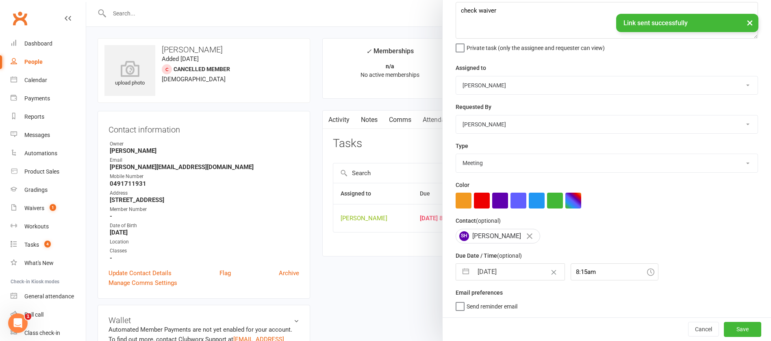
click at [513, 270] on input "[DATE]" at bounding box center [518, 272] width 91 height 16
select select "7"
select select "2025"
select select "8"
select select "2025"
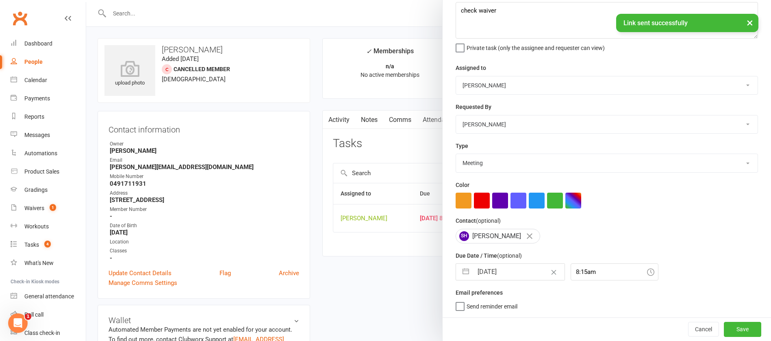
select select "9"
select select "2025"
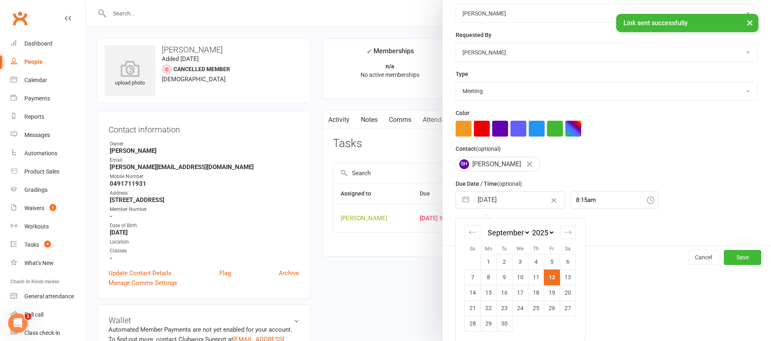
click at [483, 292] on td "15" at bounding box center [489, 292] width 16 height 15
type input "[DATE]"
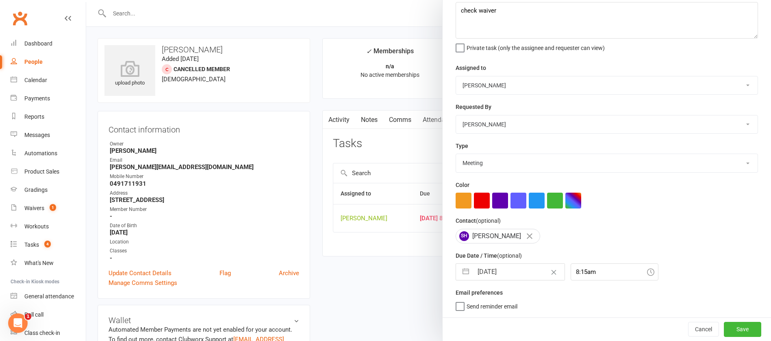
scroll to position [48, 0]
click at [726, 330] on button "Save" at bounding box center [742, 329] width 37 height 15
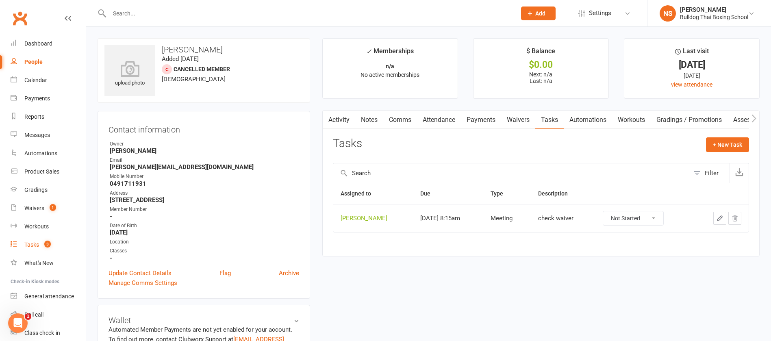
click at [29, 244] on div "Tasks" at bounding box center [31, 244] width 15 height 7
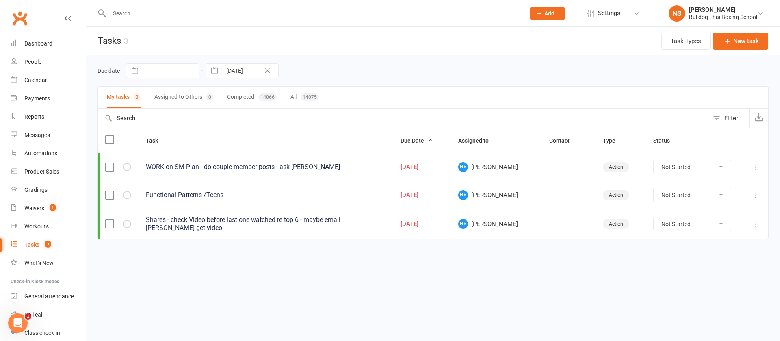
click at [267, 69] on icon "Clear Date" at bounding box center [267, 70] width 5 height 5
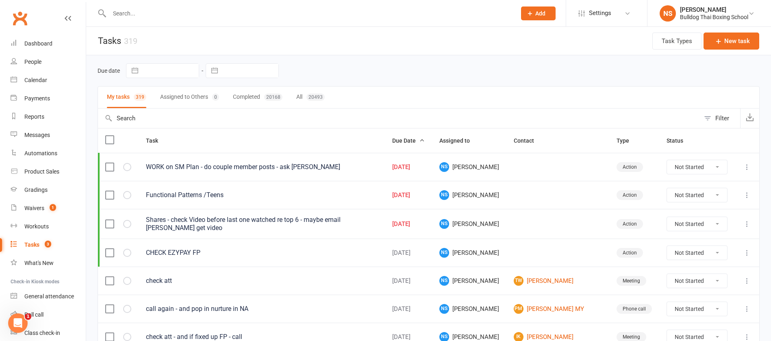
click at [245, 70] on input "text" at bounding box center [250, 71] width 56 height 14
select select "7"
select select "2025"
select select "8"
select select "2025"
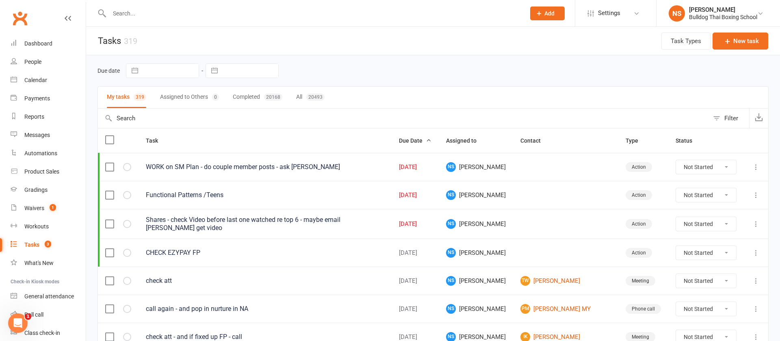
select select "9"
select select "2025"
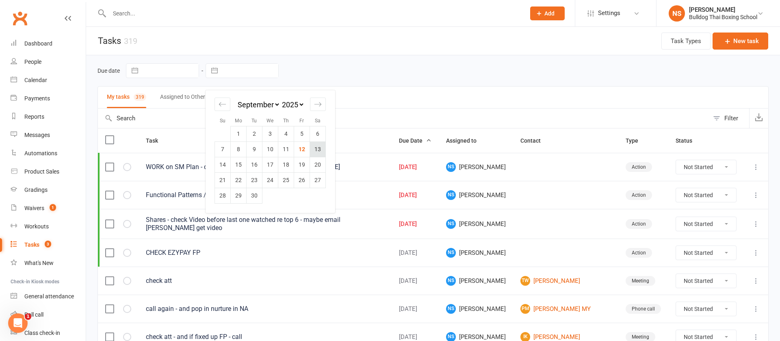
click at [316, 148] on td "13" at bounding box center [318, 148] width 16 height 15
type input "[DATE]"
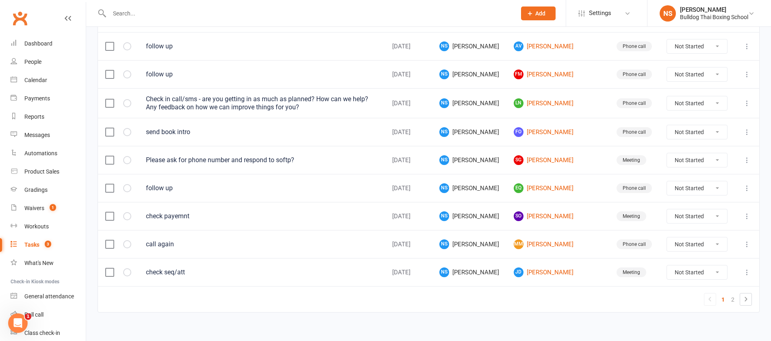
scroll to position [578, 0]
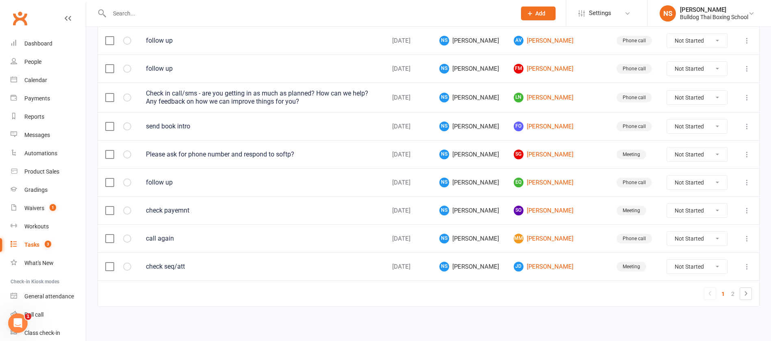
click at [125, 7] on div at bounding box center [304, 13] width 413 height 26
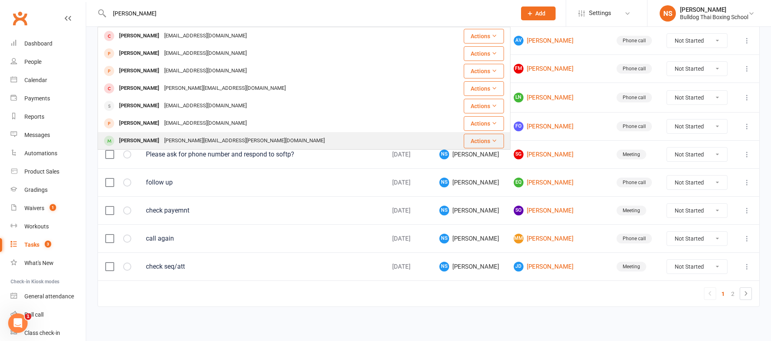
type input "[PERSON_NAME]"
click at [165, 139] on div "[PERSON_NAME][EMAIL_ADDRESS][PERSON_NAME][DOMAIN_NAME]" at bounding box center [244, 141] width 165 height 12
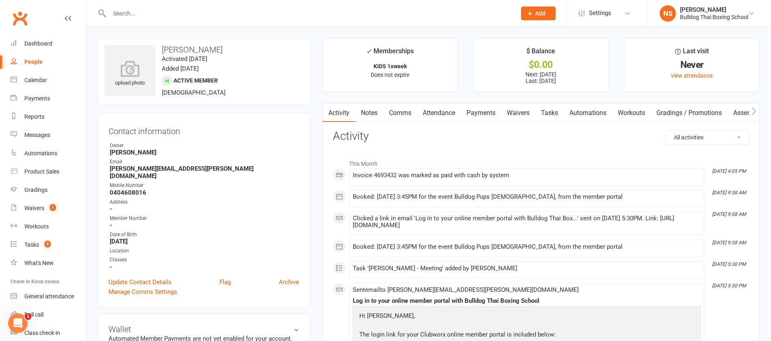
click at [130, 16] on input "text" at bounding box center [309, 13] width 404 height 11
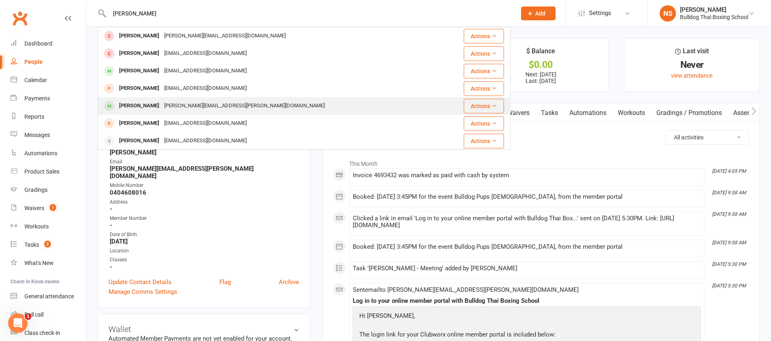
type input "[PERSON_NAME]"
click at [207, 106] on div "[PERSON_NAME][EMAIL_ADDRESS][PERSON_NAME][DOMAIN_NAME]" at bounding box center [244, 106] width 165 height 12
